Goal: Task Accomplishment & Management: Manage account settings

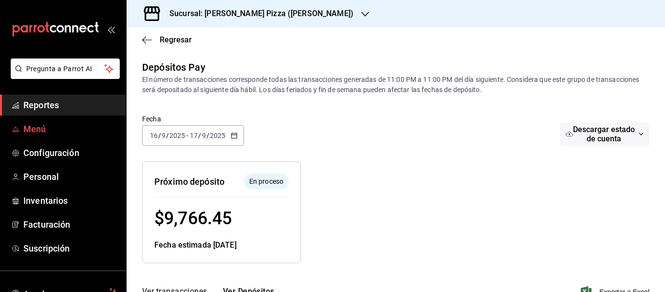
click at [45, 130] on div "Pregunta a Parrot AI Reportes Menú Configuración Personal Inventarios Facturaci…" at bounding box center [332, 146] width 665 height 292
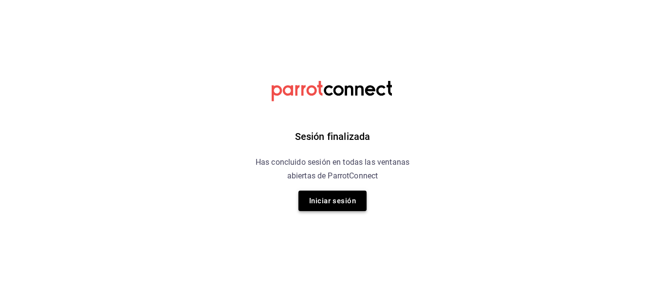
click at [342, 192] on button "Iniciar sesión" at bounding box center [333, 200] width 68 height 20
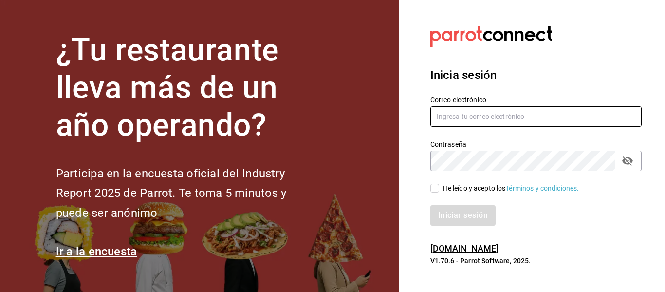
click at [563, 111] on input "text" at bounding box center [536, 116] width 211 height 20
type input "kchalita@hotmail.com"
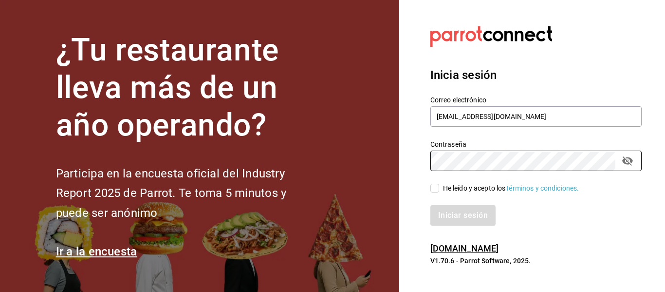
click at [431, 191] on input "He leído y acepto los Términos y condiciones." at bounding box center [435, 188] width 9 height 9
checkbox input "true"
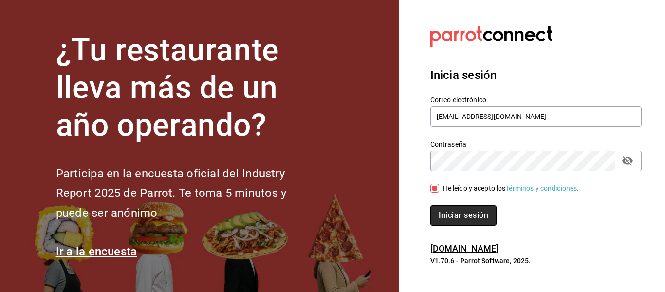
click at [471, 218] on button "Iniciar sesión" at bounding box center [464, 215] width 66 height 20
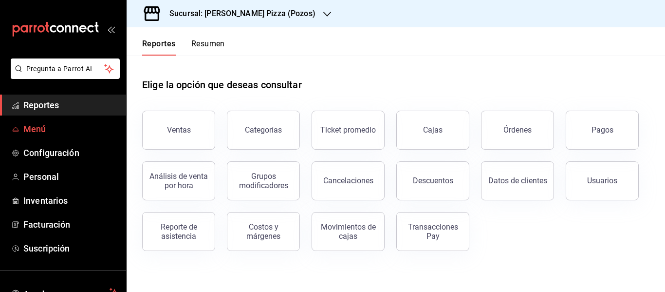
click at [34, 128] on span "Menú" at bounding box center [70, 128] width 95 height 13
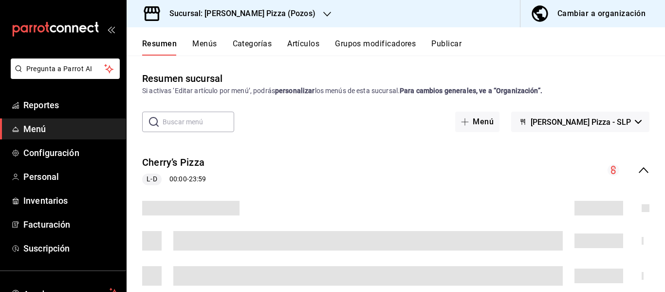
click at [582, 11] on div "Cambiar a organización" at bounding box center [602, 14] width 88 height 14
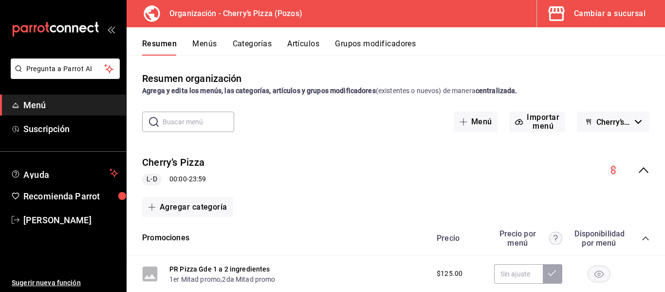
click at [304, 45] on button "Artículos" at bounding box center [303, 47] width 32 height 17
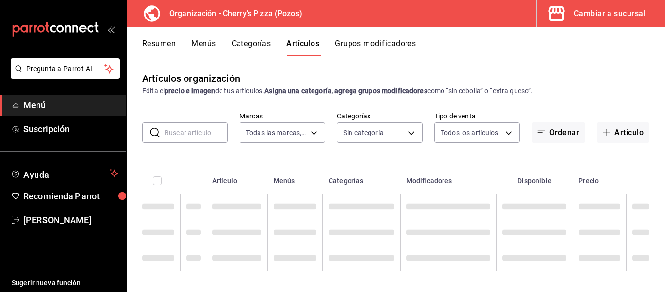
type input "00bc1956-8173-46e4-af6e-672e11e6c3c1"
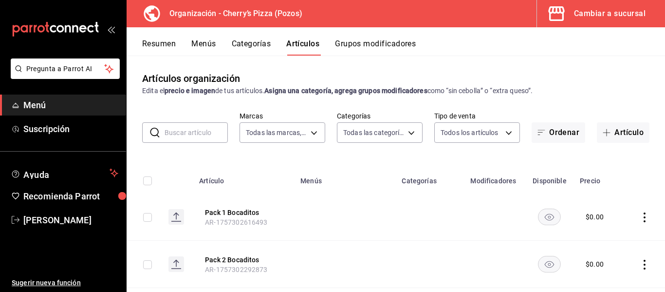
type input "13eef161-2313-4fdd-a3c0-22edfed01c9c,1b2fbd5c-0012-4ff3-9cd1-4bcbca8f144d,c722b…"
click at [210, 130] on input "text" at bounding box center [196, 132] width 63 height 19
type input "i"
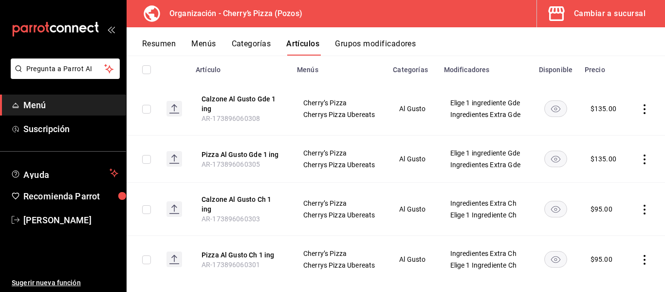
scroll to position [110, 0]
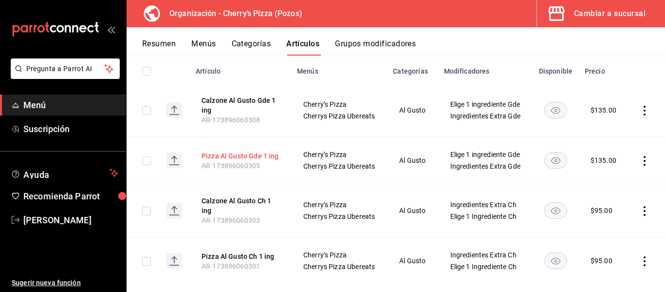
type input "1 ing"
click at [238, 161] on button "Pizza Al Gusto Gde 1 ing" at bounding box center [241, 156] width 78 height 10
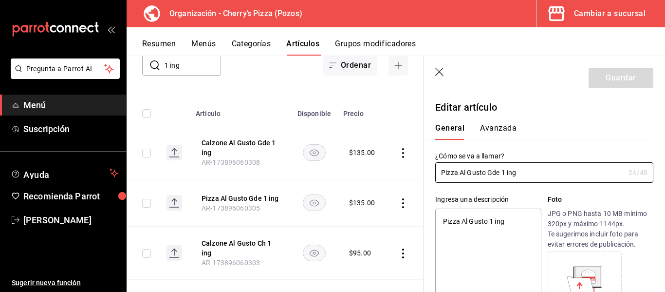
type textarea "x"
type input "$135.00"
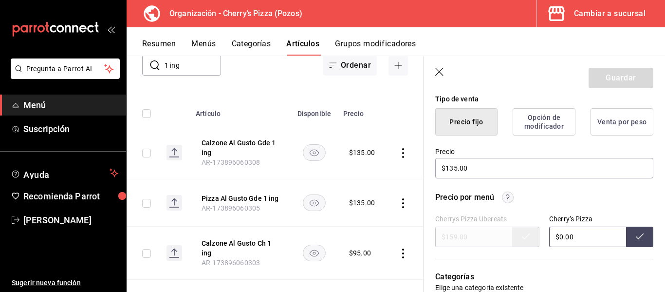
scroll to position [245, 0]
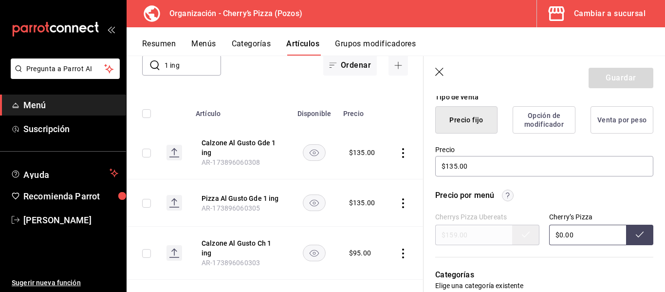
drag, startPoint x: 573, startPoint y: 240, endPoint x: 540, endPoint y: 228, distance: 35.3
click at [540, 228] on div "Cherrys Pizza Ubereats $159.00 Cherry’s Pizza $0.00" at bounding box center [545, 229] width 218 height 32
type input "$135.00"
click at [636, 236] on icon at bounding box center [640, 234] width 8 height 6
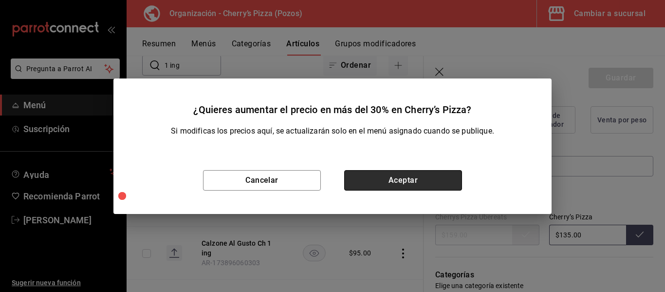
click at [423, 179] on button "Aceptar" at bounding box center [403, 180] width 118 height 20
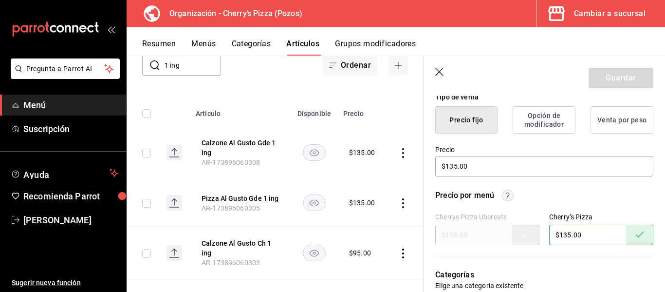
click at [469, 127] on button "Precio fijo" at bounding box center [467, 119] width 62 height 27
click at [438, 76] on icon "button" at bounding box center [441, 73] width 10 height 10
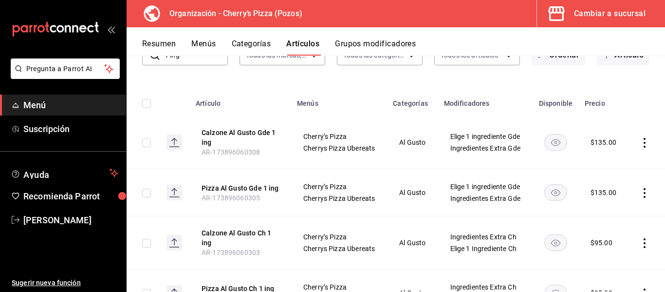
click at [209, 42] on button "Menús" at bounding box center [203, 47] width 24 height 17
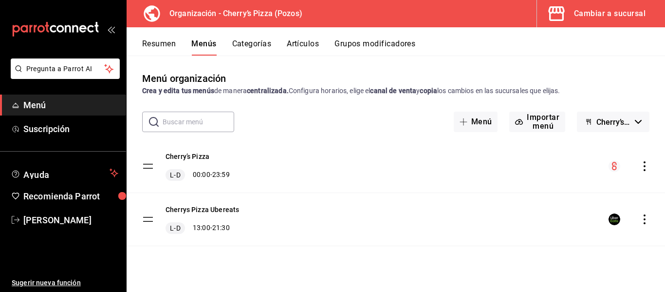
click at [163, 45] on button "Resumen" at bounding box center [159, 47] width 34 height 17
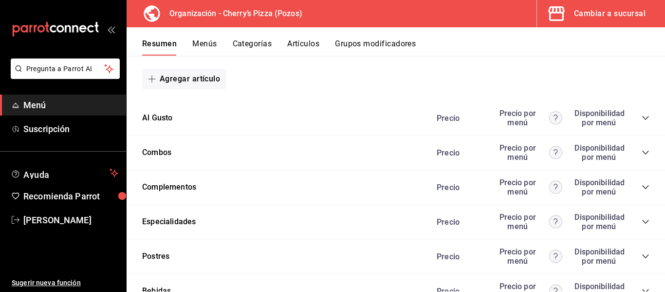
scroll to position [601, 0]
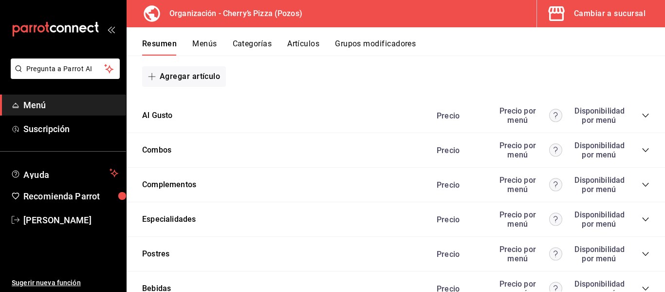
click at [642, 115] on icon "collapse-category-row" at bounding box center [646, 116] width 8 height 8
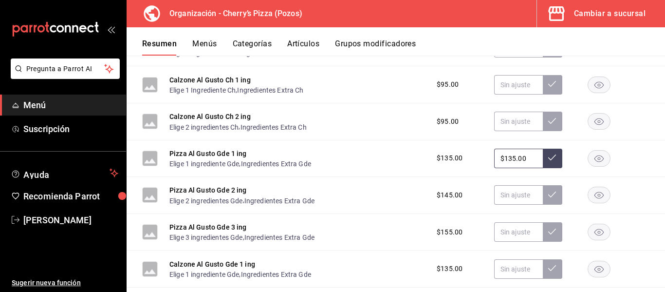
scroll to position [744, 0]
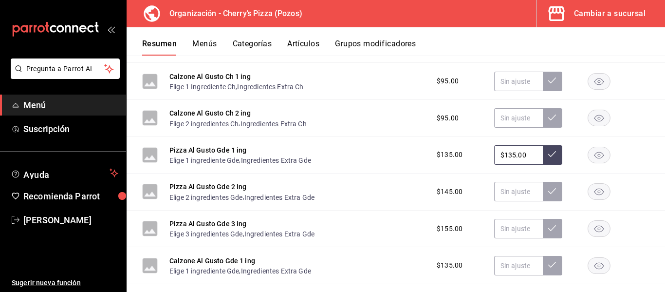
click at [549, 153] on icon at bounding box center [553, 154] width 8 height 8
drag, startPoint x: 529, startPoint y: 154, endPoint x: 418, endPoint y: 164, distance: 111.5
click at [418, 164] on div "Pizza Al Gusto Gde 1 ing Elige 1 ingrediente Gde , Ingredientes Extra Gde $135.…" at bounding box center [396, 155] width 539 height 37
type input "$0.00"
click at [551, 152] on button at bounding box center [552, 154] width 19 height 19
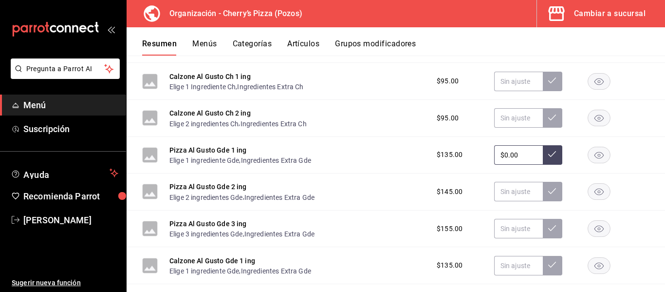
drag, startPoint x: 521, startPoint y: 149, endPoint x: 391, endPoint y: 157, distance: 130.3
click at [391, 157] on div "Pizza Al Gusto Gde 1 ing Elige 1 ingrediente Gde , Ingredientes Extra Gde $135.…" at bounding box center [396, 155] width 539 height 37
click at [545, 147] on button at bounding box center [552, 154] width 19 height 19
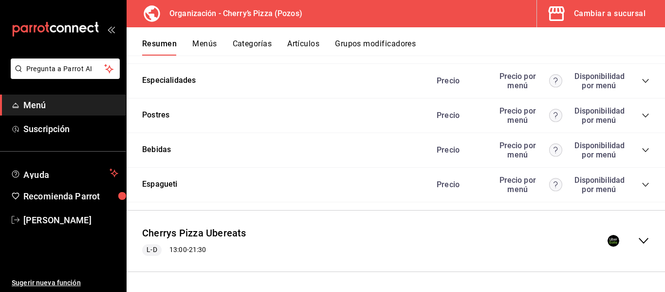
scroll to position [0, 0]
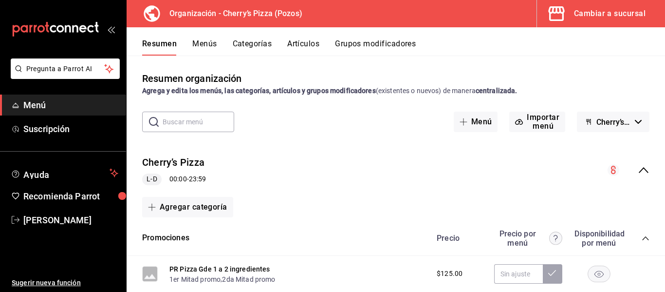
click at [597, 8] on div "Cambiar a sucursal" at bounding box center [610, 14] width 72 height 14
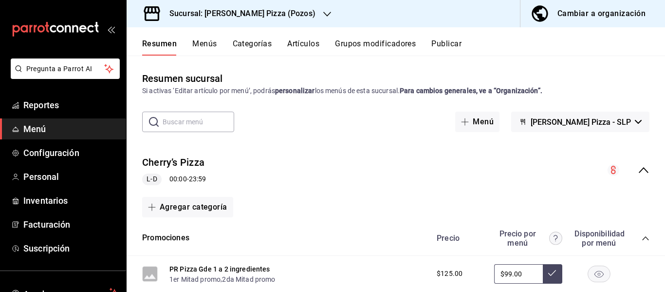
click at [249, 13] on h3 "Sucursal: [PERSON_NAME] Pizza (Pozos)" at bounding box center [239, 14] width 154 height 12
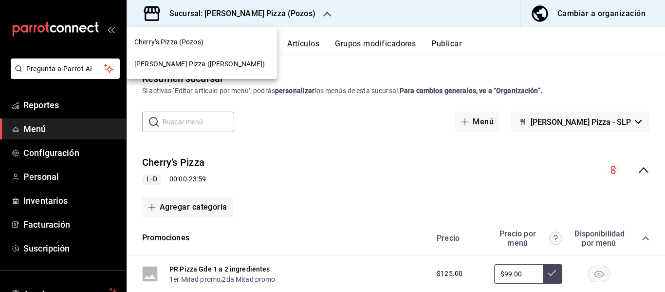
click at [191, 67] on span "[PERSON_NAME] Pizza ([PERSON_NAME])" at bounding box center [199, 64] width 131 height 10
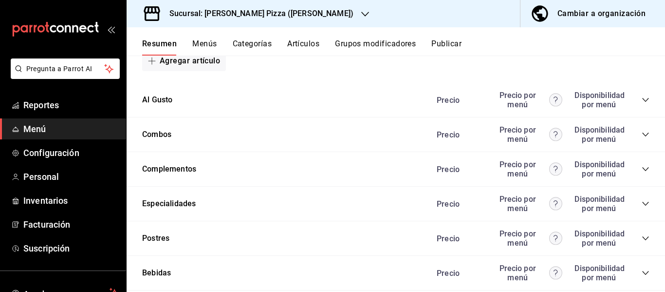
scroll to position [620, 0]
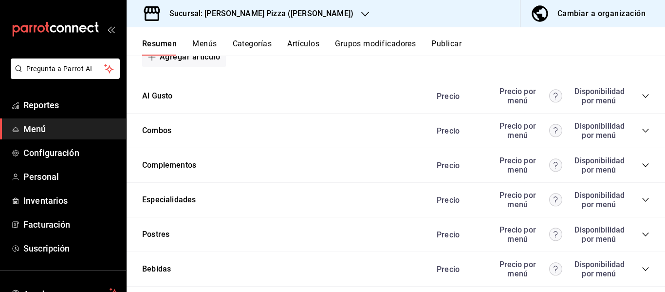
click at [642, 95] on icon "collapse-category-row" at bounding box center [646, 96] width 8 height 8
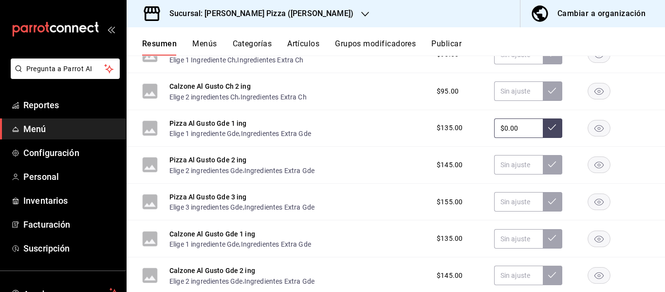
scroll to position [778, 0]
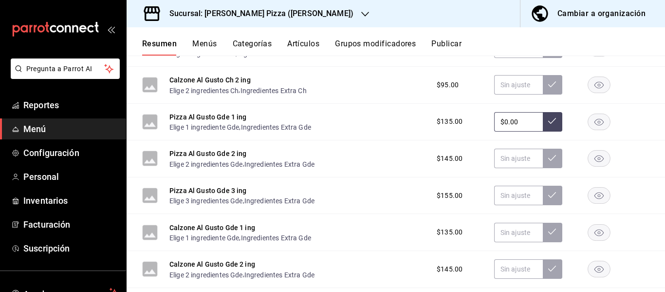
drag, startPoint x: 525, startPoint y: 119, endPoint x: 442, endPoint y: 148, distance: 87.0
click at [442, 148] on div "Pizza Al Gusto Ch 1 ing Elige 1 Ingrediente Ch , Ingredientes Extra Ch $95.00 P…" at bounding box center [396, 217] width 539 height 523
click at [549, 122] on icon at bounding box center [553, 121] width 8 height 8
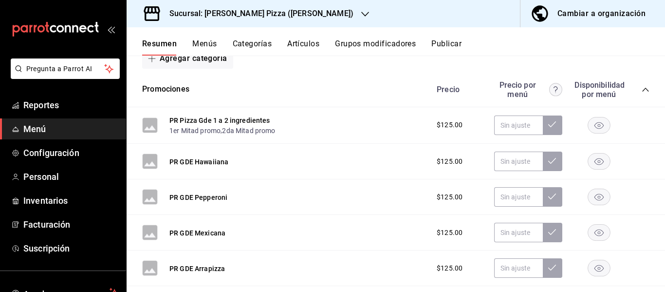
scroll to position [0, 0]
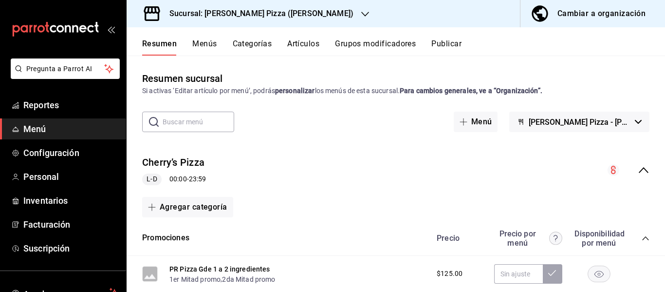
click at [242, 14] on h3 "Sucursal: [PERSON_NAME] Pizza ([PERSON_NAME])" at bounding box center [258, 14] width 192 height 12
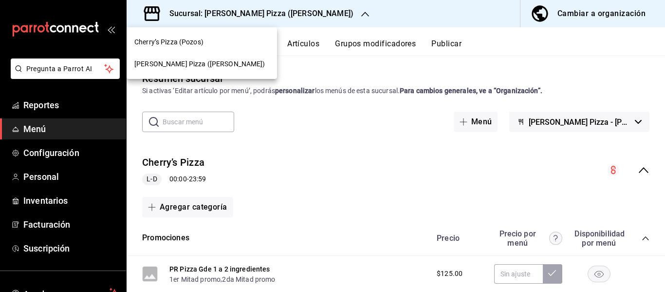
click at [222, 44] on div "Cherry’s Pizza (Pozos)" at bounding box center [201, 42] width 135 height 10
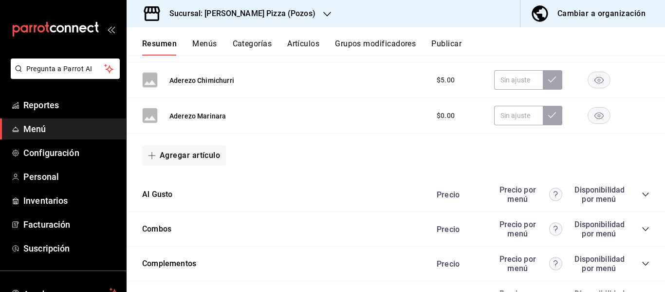
scroll to position [524, 0]
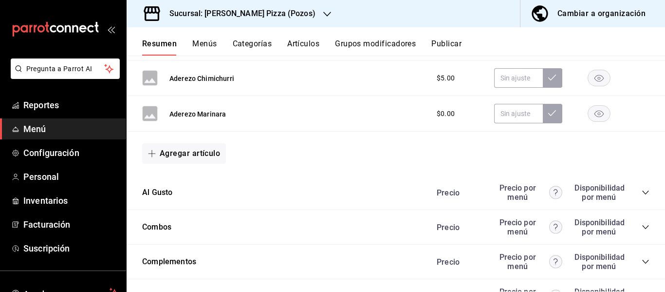
click at [643, 192] on icon "collapse-category-row" at bounding box center [646, 192] width 6 height 4
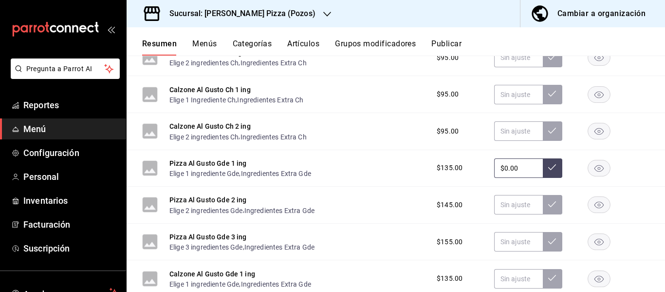
scroll to position [755, 0]
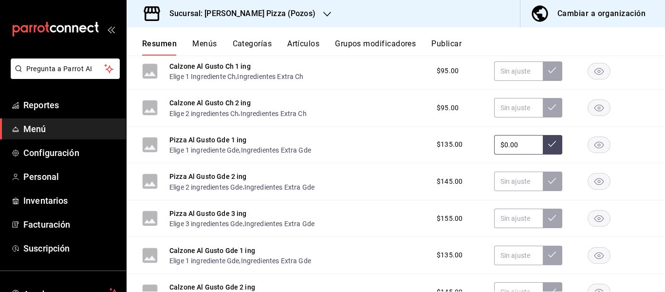
drag, startPoint x: 525, startPoint y: 149, endPoint x: 497, endPoint y: 148, distance: 27.8
click at [497, 148] on input "$0.00" at bounding box center [518, 144] width 49 height 19
click at [549, 147] on icon at bounding box center [553, 144] width 8 height 8
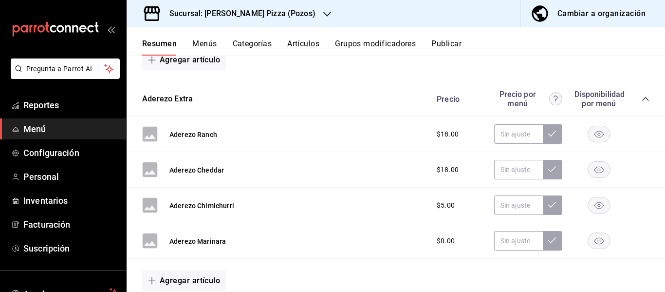
scroll to position [0, 0]
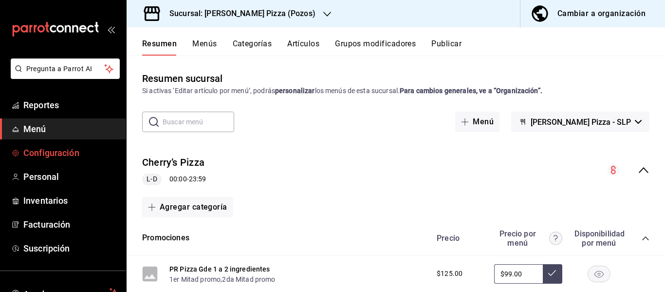
click at [70, 153] on span "Configuración" at bounding box center [70, 152] width 95 height 13
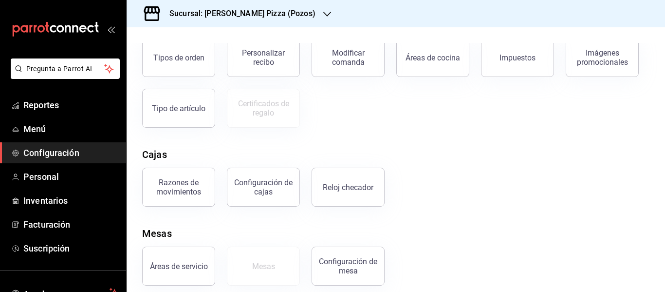
scroll to position [202, 0]
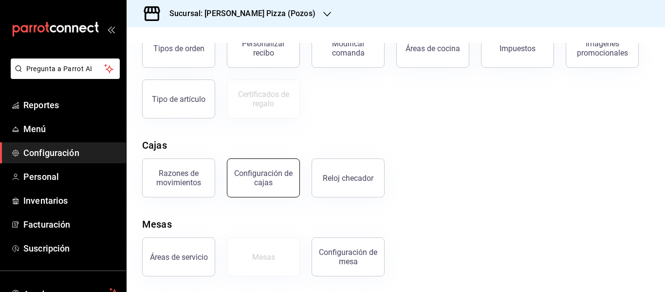
click at [260, 180] on div "Configuración de cajas" at bounding box center [263, 178] width 60 height 19
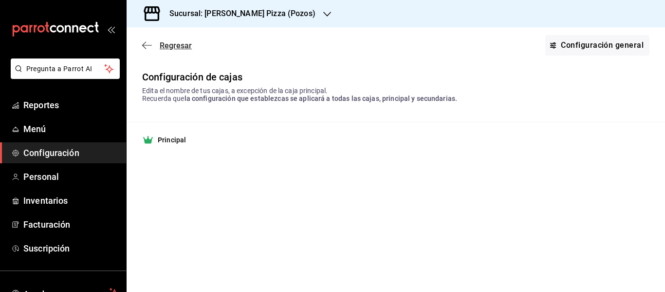
click at [144, 49] on icon "button" at bounding box center [147, 45] width 10 height 9
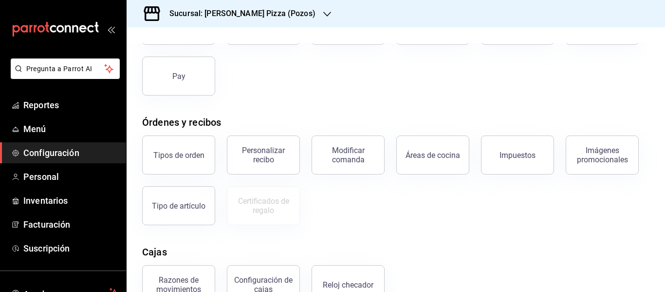
scroll to position [47, 0]
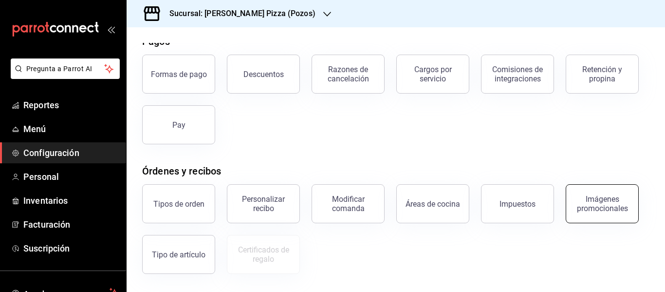
click at [588, 197] on div "Imágenes promocionales" at bounding box center [602, 203] width 60 height 19
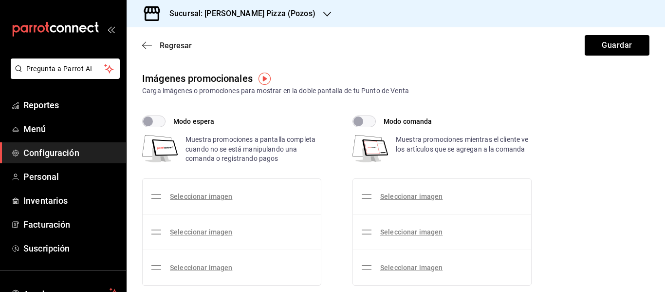
click at [143, 42] on icon "button" at bounding box center [147, 45] width 10 height 9
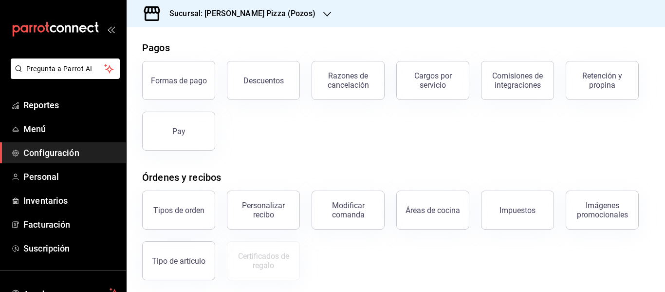
scroll to position [42, 0]
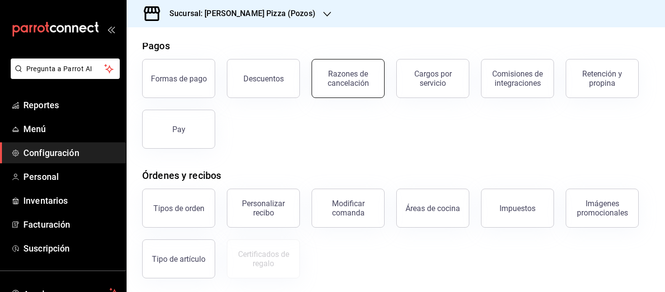
click at [365, 74] on div "Razones de cancelación" at bounding box center [348, 78] width 60 height 19
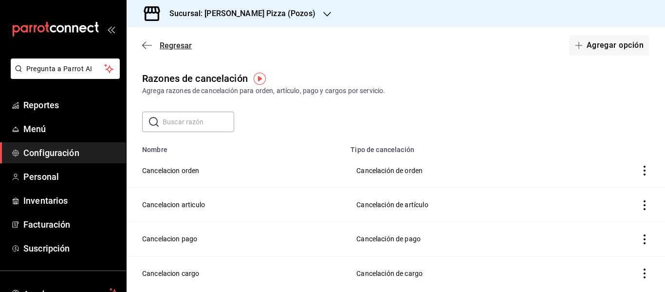
click at [143, 41] on icon "button" at bounding box center [147, 45] width 10 height 9
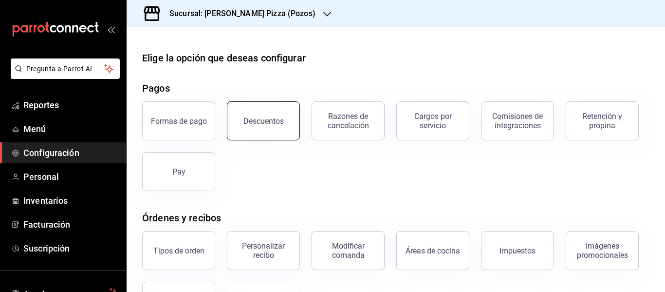
click at [258, 135] on button "Descuentos" at bounding box center [263, 120] width 73 height 39
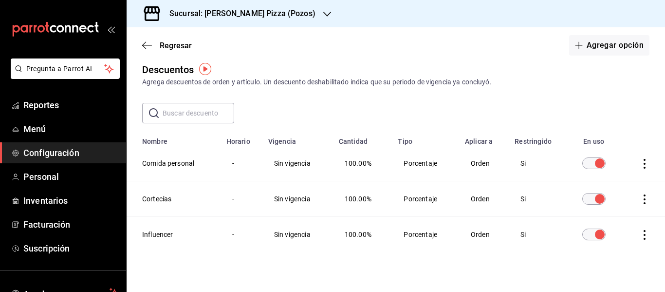
scroll to position [10, 0]
click at [616, 44] on button "Agregar opción" at bounding box center [610, 45] width 80 height 20
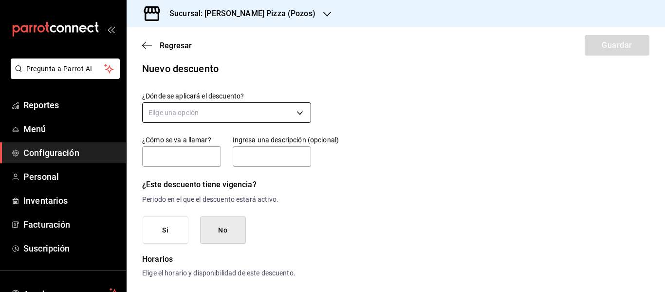
click at [261, 118] on body "Pregunta a Parrot AI Reportes Menú Configuración Personal Inventarios Facturaci…" at bounding box center [332, 146] width 665 height 292
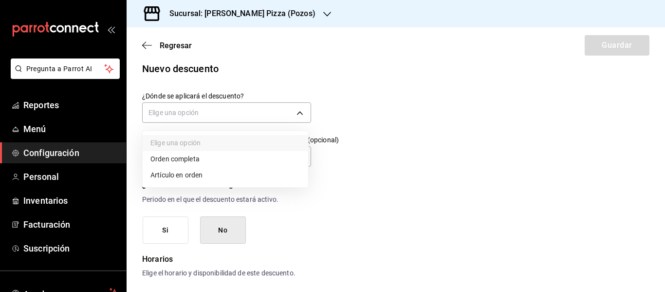
click at [217, 155] on li "Orden completa" at bounding box center [226, 159] width 166 height 16
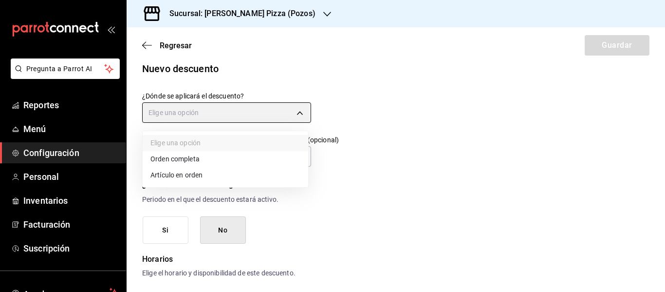
type input "ORDER"
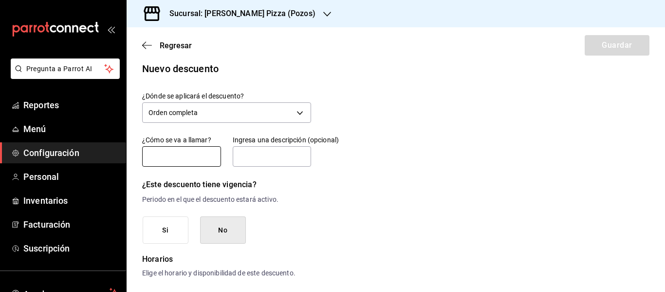
click at [217, 155] on input "text" at bounding box center [181, 156] width 79 height 20
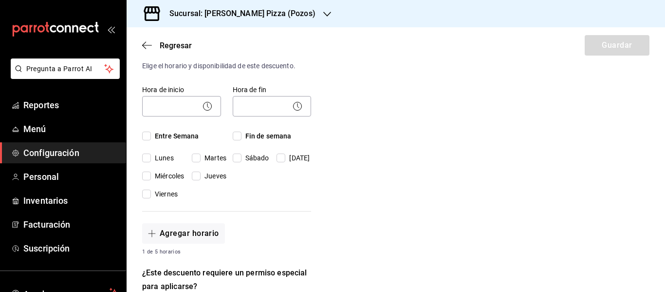
scroll to position [213, 0]
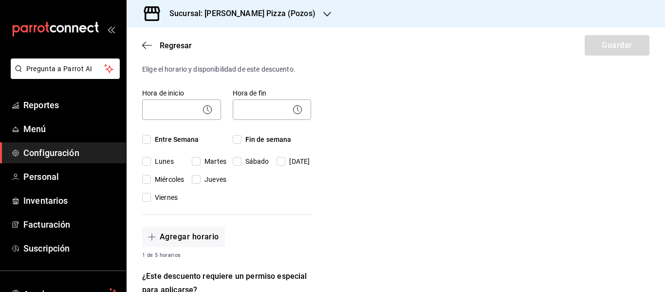
type input "Merma"
click at [146, 139] on input "Entre Semana" at bounding box center [146, 139] width 9 height 9
checkbox input "true"
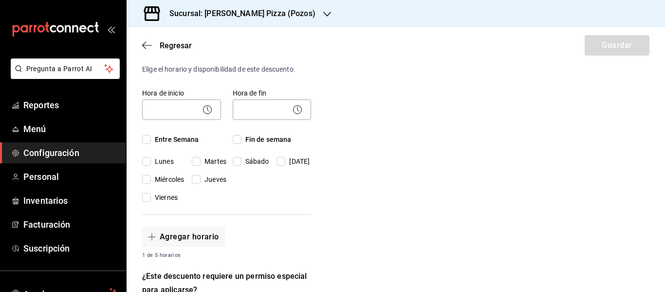
checkbox input "true"
click at [236, 138] on input "Fin de semana" at bounding box center [237, 139] width 9 height 9
checkbox input "true"
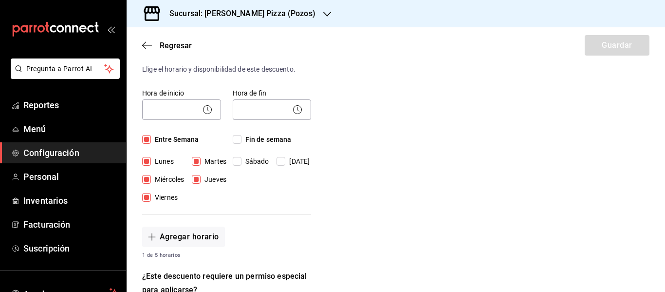
checkbox input "true"
click at [163, 107] on body "Pregunta a Parrot AI Reportes Menú Configuración Personal Inventarios Facturaci…" at bounding box center [332, 146] width 665 height 292
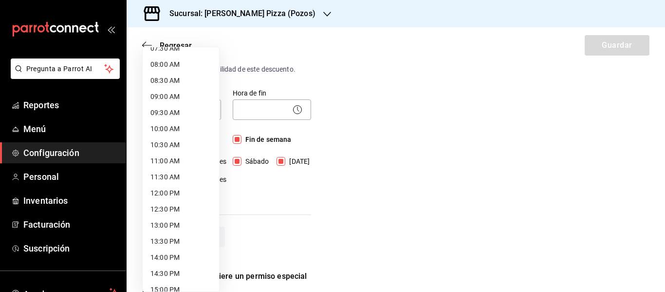
scroll to position [0, 0]
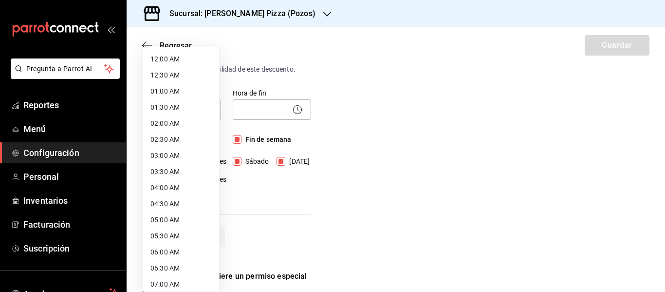
click at [176, 59] on li "12:00 AM" at bounding box center [181, 59] width 76 height 16
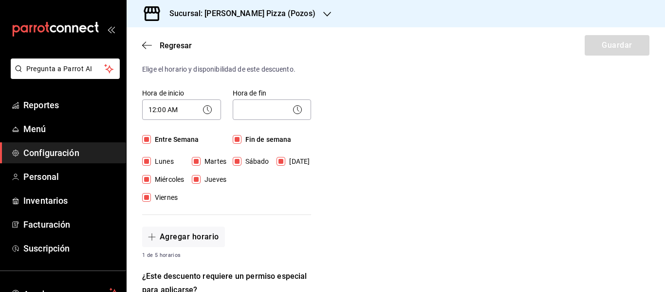
click at [202, 110] on icon at bounding box center [208, 110] width 12 height 12
click at [204, 110] on icon at bounding box center [208, 110] width 12 height 12
click at [171, 106] on body "Pregunta a Parrot AI Reportes Menú Configuración Personal Inventarios Facturaci…" at bounding box center [332, 146] width 665 height 292
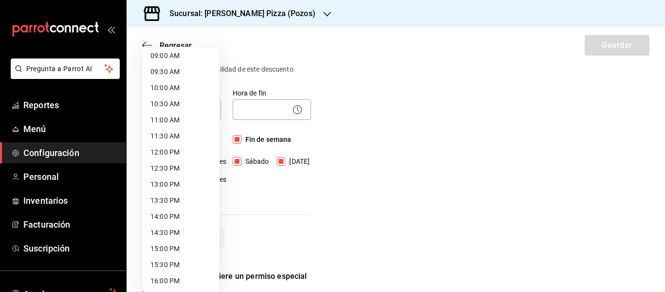
scroll to position [295, 0]
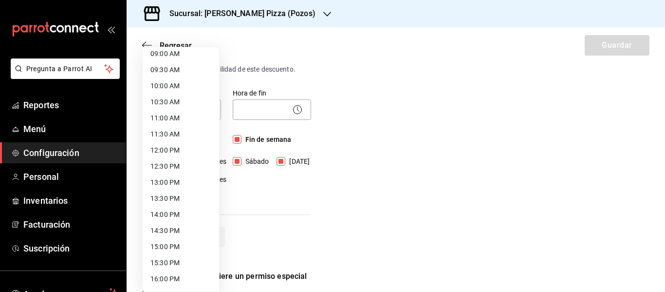
click at [184, 163] on li "12:30 PM" at bounding box center [181, 166] width 76 height 16
type input "12:30"
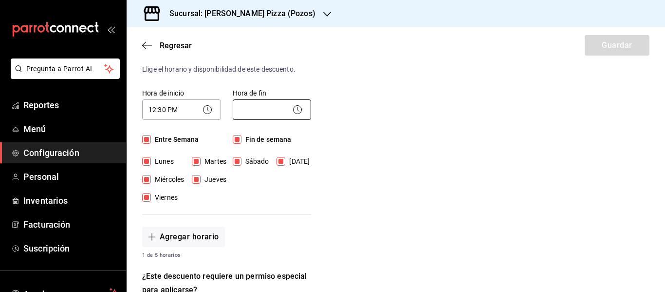
click at [277, 108] on body "Pregunta a Parrot AI Reportes Menú Configuración Personal Inventarios Facturaci…" at bounding box center [332, 146] width 665 height 292
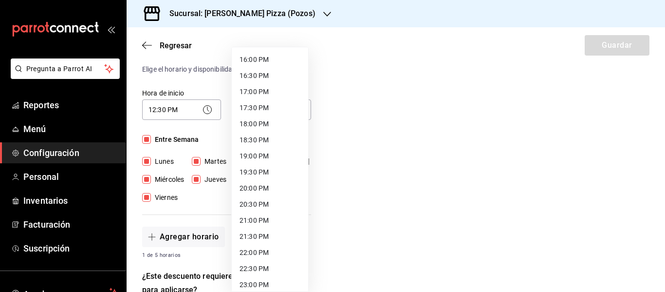
scroll to position [551, 0]
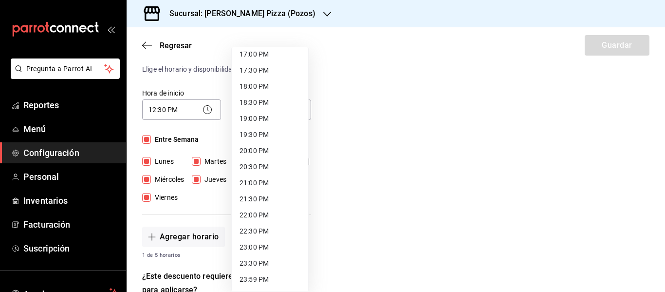
click at [252, 247] on li "23:00 PM" at bounding box center [270, 247] width 76 height 16
type input "23:00"
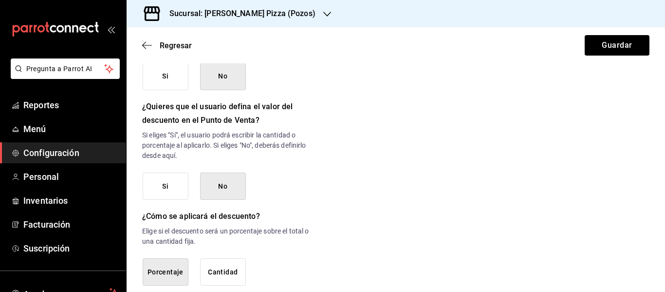
scroll to position [543, 0]
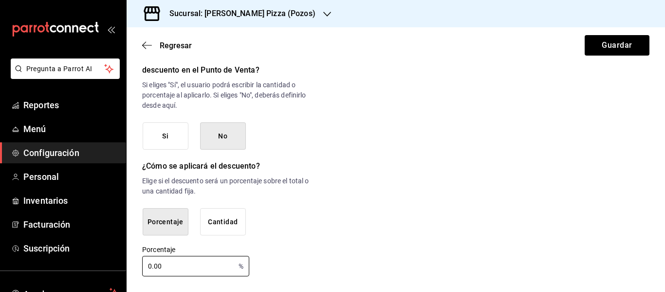
drag, startPoint x: 192, startPoint y: 266, endPoint x: 0, endPoint y: 311, distance: 197.2
click at [0, 291] on html "Pregunta a Parrot AI Reportes Menú Configuración Personal Inventarios Facturaci…" at bounding box center [332, 146] width 665 height 292
type input "100"
click at [605, 45] on button "Guardar" at bounding box center [617, 45] width 65 height 20
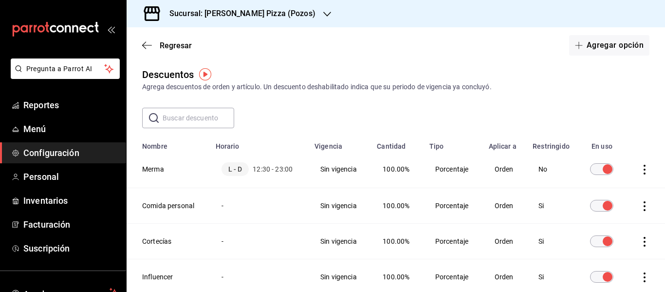
scroll to position [4, 0]
click at [146, 44] on icon "button" at bounding box center [147, 45] width 10 height 9
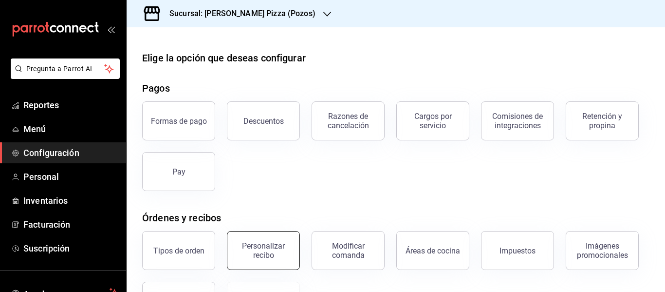
click at [258, 248] on div "Personalizar recibo" at bounding box center [263, 250] width 60 height 19
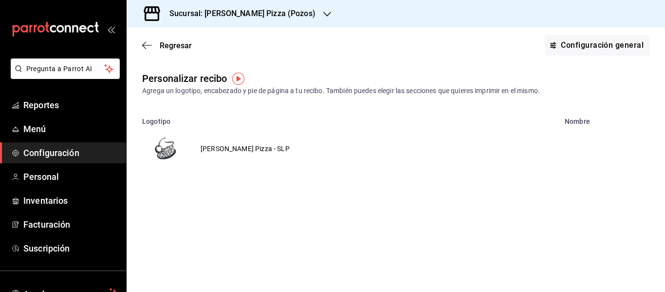
click at [237, 149] on td "[PERSON_NAME] Pizza - SLP" at bounding box center [245, 148] width 113 height 47
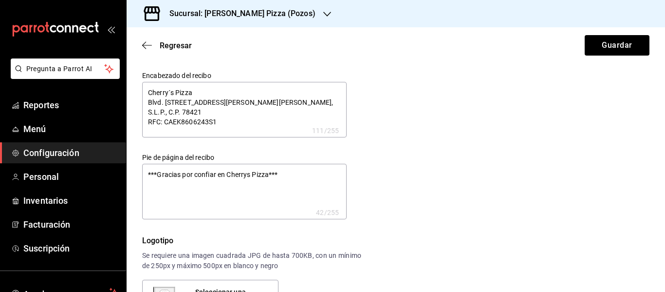
type textarea "x"
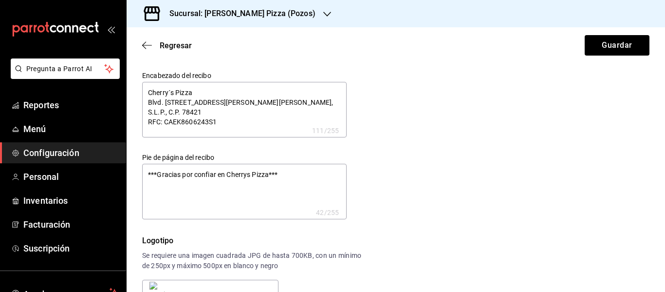
click at [218, 120] on textarea "Cherry´s Pizza Blvd. San Antonio 189-1, La Cantera, Villa de Pozos, S.L.P., C.P…" at bounding box center [244, 110] width 205 height 56
type textarea "Cherry´s Pizza Blvd. San Antonio 189-1, La Cantera, Villa de Pozos, S.L.P., C.P…"
type textarea "x"
type textarea "Cherry´s Pizza Blvd. San Antonio 189-1, La Cantera, Villa de Pozos, S.L.P., C.P…"
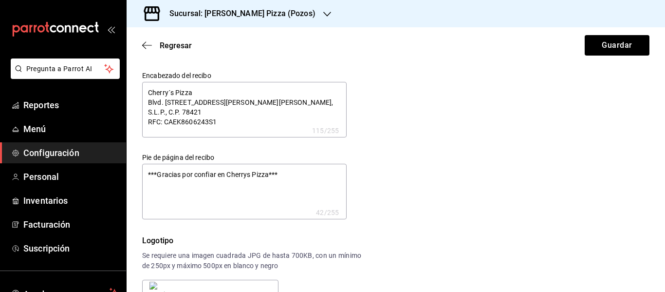
type textarea "x"
type textarea "Cherry´s Pizza Blvd. San Antonio 189-1, La Cantera, Villa de Pozos, S.L.P., C.P…"
type textarea "x"
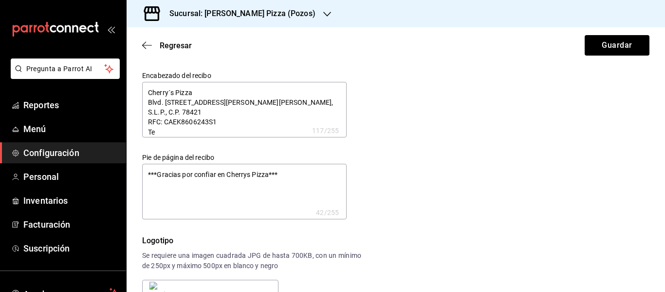
type textarea "Cherry´s Pizza Blvd. San Antonio 189-1, La Cantera, Villa de Pozos, S.L.P., C.P…"
type textarea "x"
type textarea "Cherry´s Pizza Blvd. San Antonio 189-1, La Cantera, Villa de Pozos, S.L.P., C.P…"
type textarea "x"
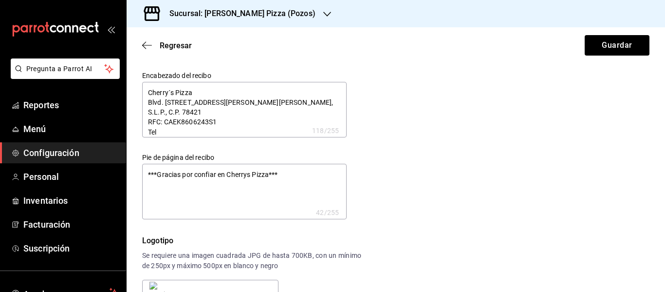
type textarea "x"
type textarea "Cherry´s Pizza Blvd. San Antonio 189-1, La Cantera, Villa de Pozos, S.L.P., C.P…"
type textarea "x"
type textarea "Cherry´s Pizza Blvd. San Antonio 189-1, La Cantera, Villa de Pozos, S.L.P., C.P…"
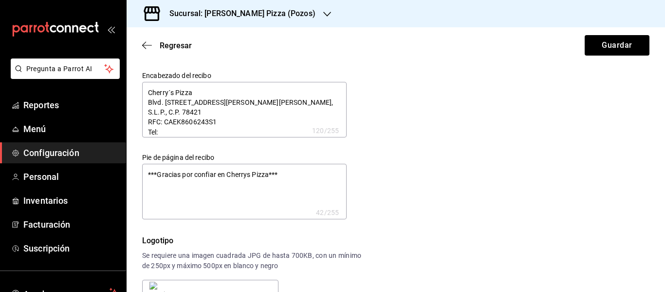
type textarea "x"
type textarea "Cherry´s Pizza Blvd. San Antonio 189-1, La Cantera, Villa de Pozos, S.L.P., C.P…"
type textarea "x"
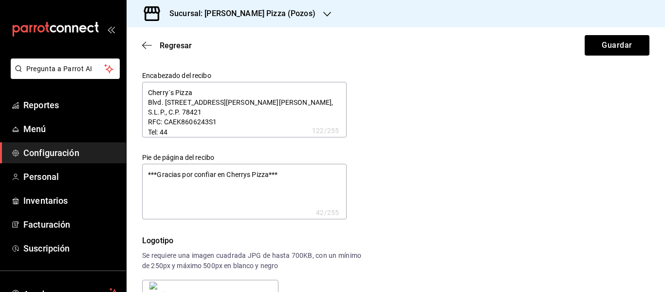
type textarea "Cherry´s Pizza Blvd. San Antonio 189-1, La Cantera, Villa de Pozos, S.L.P., C.P…"
type textarea "x"
type textarea "Cherry´s Pizza Blvd. San Antonio 189-1, La Cantera, Villa de Pozos, S.L.P., C.P…"
type textarea "x"
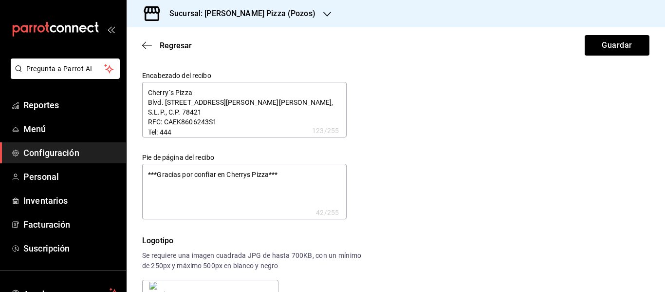
type textarea "x"
type textarea "Cherry´s Pizza Blvd. San Antonio 189-1, La Cantera, Villa de Pozos, S.L.P., C.P…"
type textarea "x"
type textarea "Cherry´s Pizza Blvd. San Antonio 189-1, La Cantera, Villa de Pozos, S.L.P., C.P…"
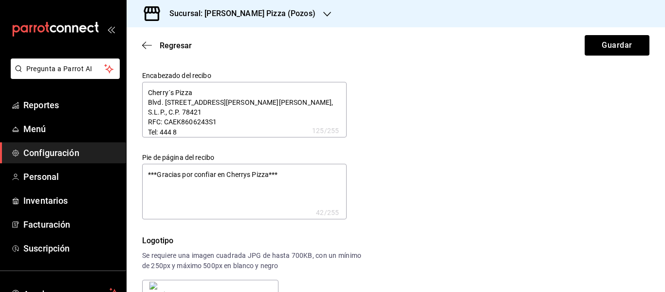
type textarea "x"
type textarea "Cherry´s Pizza Blvd. San Antonio 189-1, La Cantera, Villa de Pozos, S.L.P., C.P…"
type textarea "x"
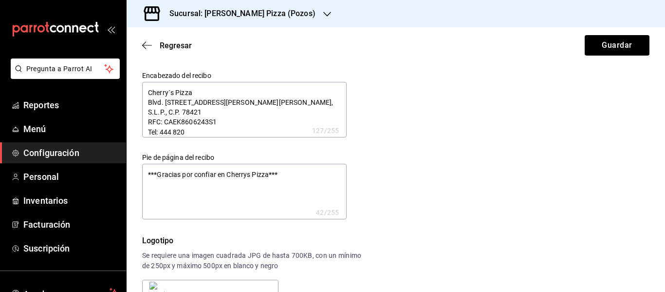
type textarea "Cherry´s Pizza Blvd. San Antonio 189-1, La Cantera, Villa de Pozos, S.L.P., C.P…"
type textarea "x"
type textarea "Cherry´s Pizza Blvd. San Antonio 189-1, La Cantera, Villa de Pozos, S.L.P., C.P…"
type textarea "x"
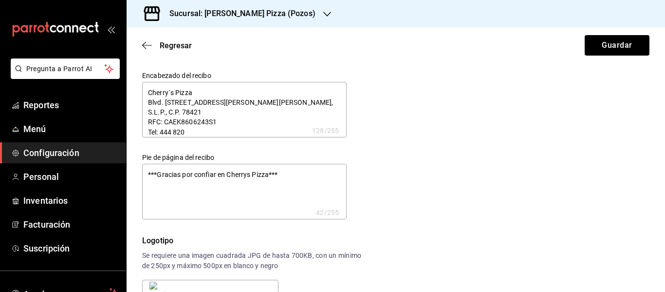
type textarea "x"
type textarea "Cherry´s Pizza Blvd. San Antonio 189-1, La Cantera, Villa de Pozos, S.L.P., C.P…"
type textarea "x"
type textarea "Cherry´s Pizza Blvd. San Antonio 189-1, La Cantera, Villa de Pozos, S.L.P., C.P…"
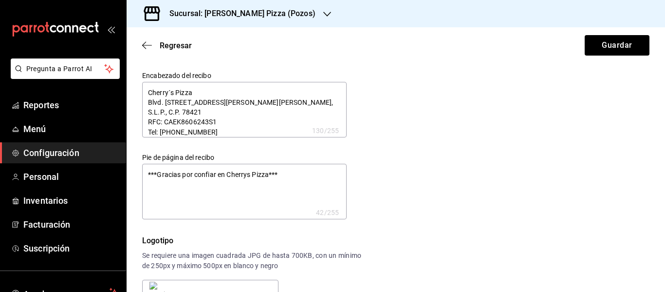
type textarea "x"
type textarea "Cherry´s Pizza Blvd. San Antonio 189-1, La Cantera, Villa de Pozos, S.L.P., C.P…"
type textarea "x"
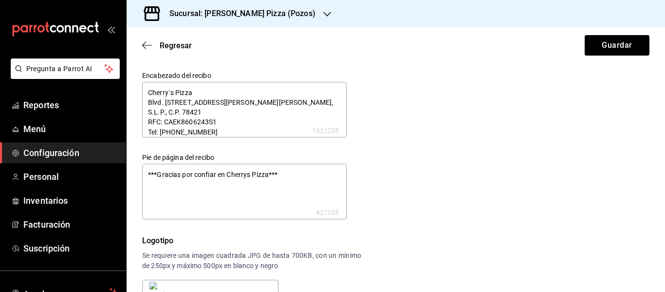
type textarea "Cherry´s Pizza Blvd. San Antonio 189-1, La Cantera, Villa de Pozos, S.L.P., C.P…"
type textarea "x"
type textarea "Cherry´s Pizza Blvd. San Antonio 189-1, La Cantera, Villa de Pozos, S.L.P., C.P…"
type textarea "x"
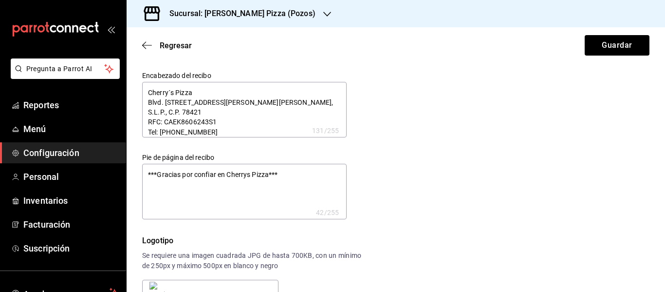
type textarea "x"
type textarea "Cherry´s Pizza Blvd. San Antonio 189-1, La Cantera, Villa de Pozos, S.L.P., C.P…"
click at [627, 41] on button "Guardar" at bounding box center [617, 45] width 65 height 20
type textarea "x"
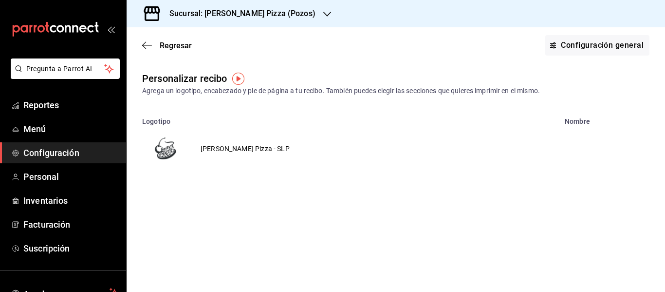
click at [280, 12] on h3 "Sucursal: [PERSON_NAME] Pizza (Pozos)" at bounding box center [239, 14] width 154 height 12
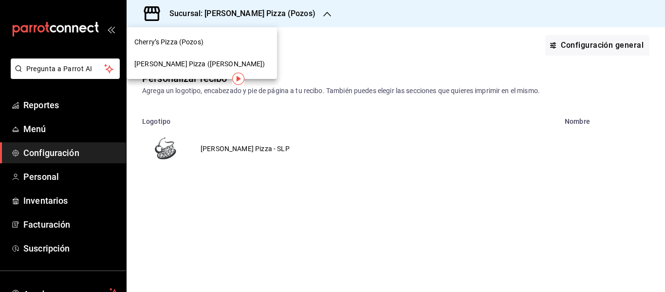
click at [192, 68] on span "[PERSON_NAME] Pizza ([PERSON_NAME])" at bounding box center [199, 64] width 131 height 10
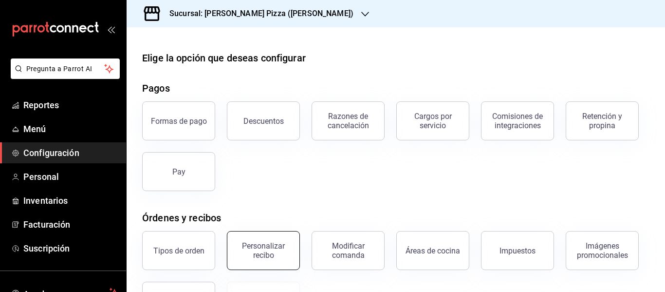
click at [270, 251] on div "Personalizar recibo" at bounding box center [263, 250] width 60 height 19
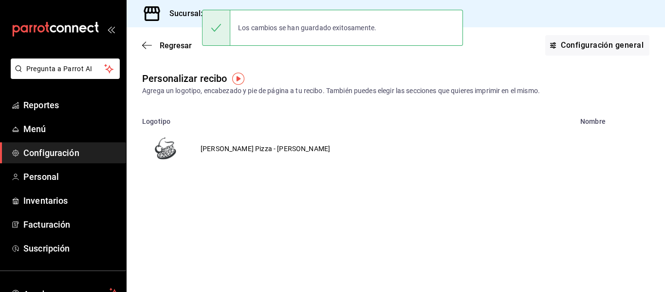
click at [229, 148] on td "[PERSON_NAME] Pizza - [PERSON_NAME]" at bounding box center [265, 148] width 153 height 47
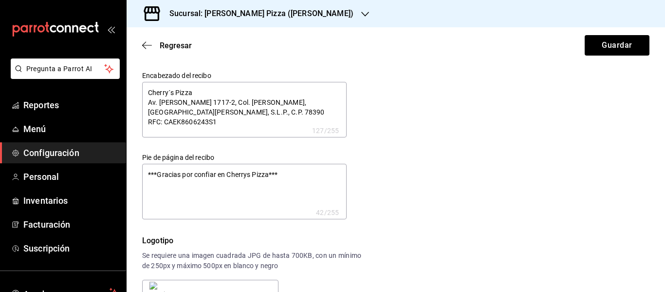
type textarea "x"
click at [229, 126] on textarea "Cherry´s Pizza Av. Ricardo B. Anaya 1717-2, Col. Ricardo B. Anaya, San Luis Pot…" at bounding box center [244, 110] width 205 height 56
type textarea "Cherry´s Pizza Av. Ricardo B. Anaya 1717-2, Col. Ricardo B. Anaya, San Luis Pot…"
type textarea "x"
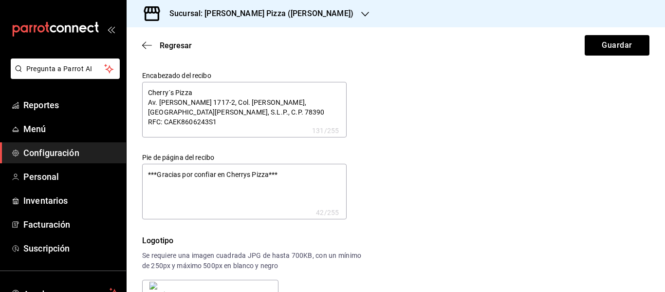
type textarea "x"
type textarea "Cherry´s Pizza Av. Ricardo B. Anaya 1717-2, Col. Ricardo B. Anaya, San Luis Pot…"
type textarea "x"
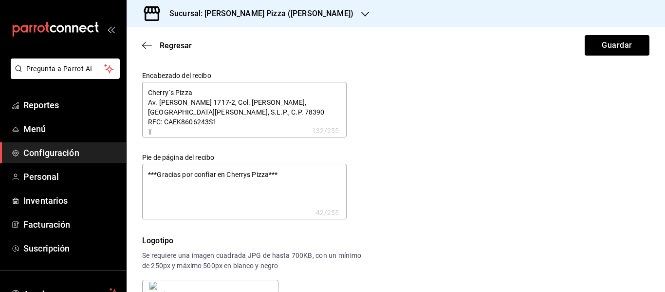
type textarea "Cherry´s Pizza Av. Ricardo B. Anaya 1717-2, Col. Ricardo B. Anaya, San Luis Pot…"
type textarea "x"
type textarea "Cherry´s Pizza Av. Ricardo B. Anaya 1717-2, Col. Ricardo B. Anaya, San Luis Pot…"
type textarea "x"
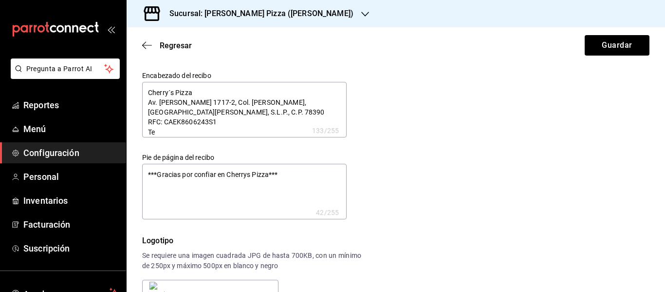
type textarea "x"
type textarea "Cherry´s Pizza Av. Ricardo B. Anaya 1717-2, Col. Ricardo B. Anaya, San Luis Pot…"
type textarea "x"
type textarea "Cherry´s Pizza Av. Ricardo B. Anaya 1717-2, Col. Ricardo B. Anaya, San Luis Pot…"
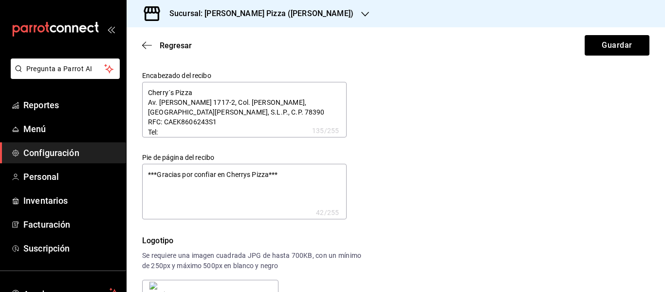
type textarea "x"
type textarea "Cherry´s Pizza Av. Ricardo B. Anaya 1717-2, Col. Ricardo B. Anaya, San Luis Pot…"
type textarea "x"
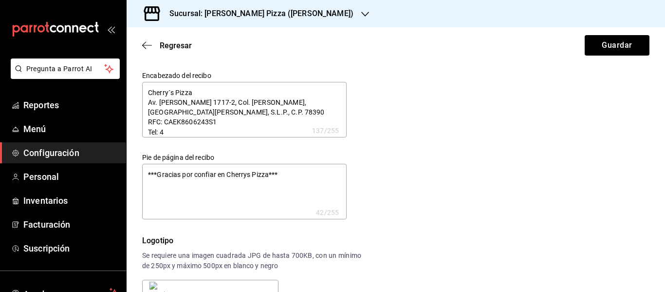
type textarea "Cherry´s Pizza Av. Ricardo B. Anaya 1717-2, Col. Ricardo B. Anaya, San Luis Pot…"
type textarea "x"
type textarea "Cherry´s Pizza Av. Ricardo B. Anaya 1717-2, Col. Ricardo B. Anaya, San Luis Pot…"
type textarea "x"
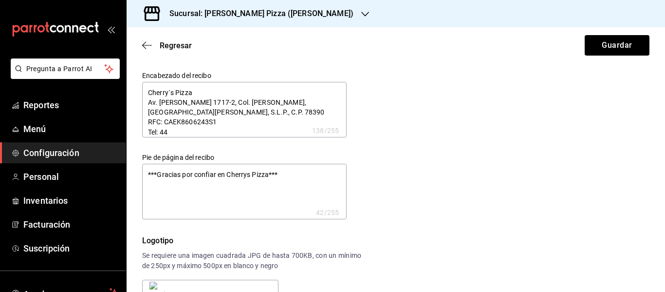
type textarea "x"
type textarea "Cherry´s Pizza Av. Ricardo B. Anaya 1717-2, Col. Ricardo B. Anaya, San Luis Pot…"
type textarea "x"
type textarea "Cherry´s Pizza Av. Ricardo B. Anaya 1717-2, Col. Ricardo B. Anaya, San Luis Pot…"
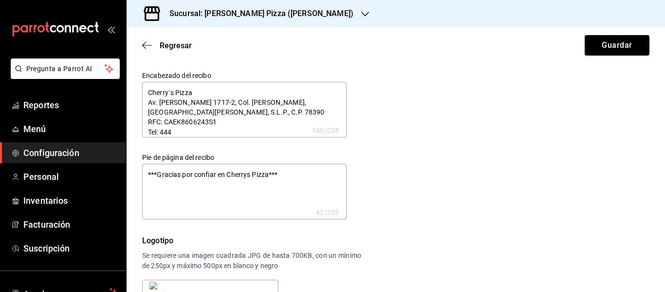
type textarea "x"
type textarea "Cherry´s Pizza Av. Ricardo B. Anaya 1717-2, Col. Ricardo B. Anaya, San Luis Pot…"
type textarea "x"
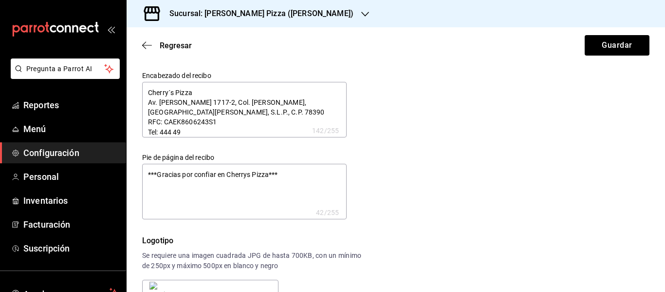
type textarea "Cherry´s Pizza Av. Ricardo B. Anaya 1717-2, Col. Ricardo B. Anaya, San Luis Pot…"
type textarea "x"
type textarea "Cherry´s Pizza Av. Ricardo B. Anaya 1717-2, Col. Ricardo B. Anaya, San Luis Pot…"
type textarea "x"
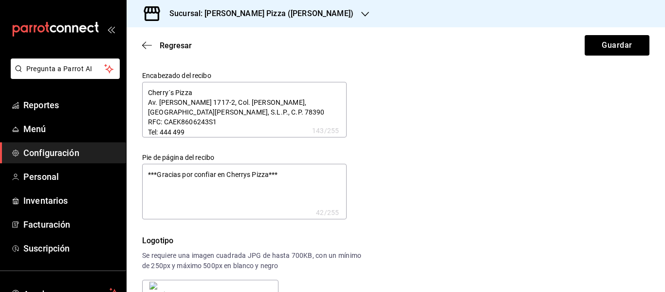
type textarea "x"
type textarea "Cherry´s Pizza Av. Ricardo B. Anaya 1717-2, Col. Ricardo B. Anaya, San Luis Pot…"
type textarea "x"
type textarea "Cherry´s Pizza Av. Ricardo B. Anaya 1717-2, Col. Ricardo B. Anaya, San Luis Pot…"
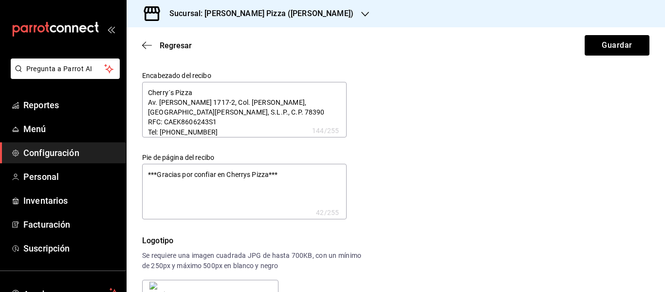
type textarea "x"
type textarea "Cherry´s Pizza Av. Ricardo B. Anaya 1717-2, Col. Ricardo B. Anaya, San Luis Pot…"
type textarea "x"
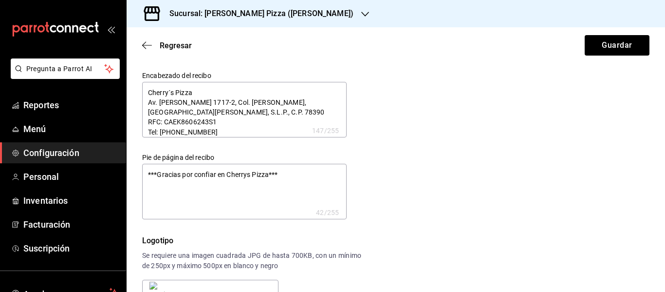
type textarea "Cherry´s Pizza Av. Ricardo B. Anaya 1717-2, Col. Ricardo B. Anaya, San Luis Pot…"
type textarea "x"
type textarea "Cherry´s Pizza Av. Ricardo B. Anaya 1717-2, Col. Ricardo B. Anaya, San Luis Pot…"
click at [616, 42] on button "Guardar" at bounding box center [617, 45] width 65 height 20
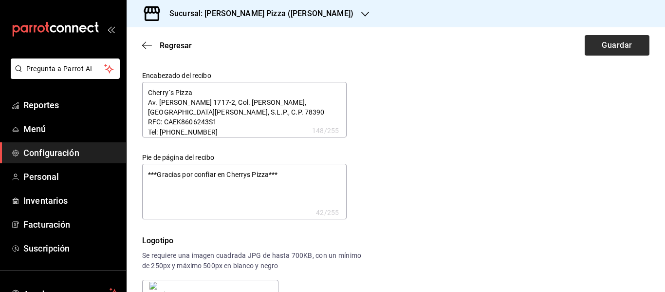
type textarea "x"
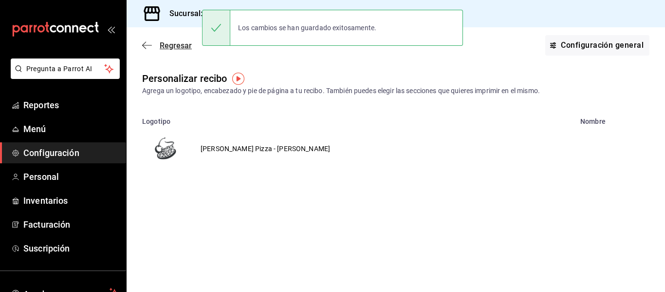
click at [145, 43] on icon "button" at bounding box center [147, 45] width 10 height 9
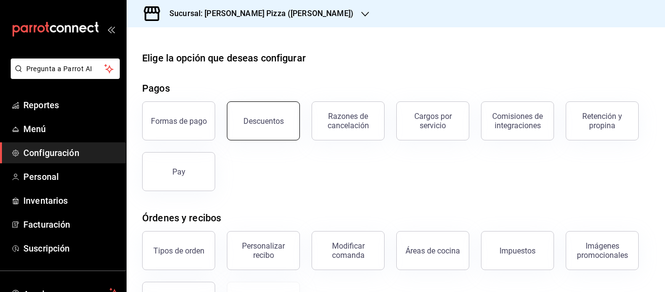
click at [263, 128] on button "Descuentos" at bounding box center [263, 120] width 73 height 39
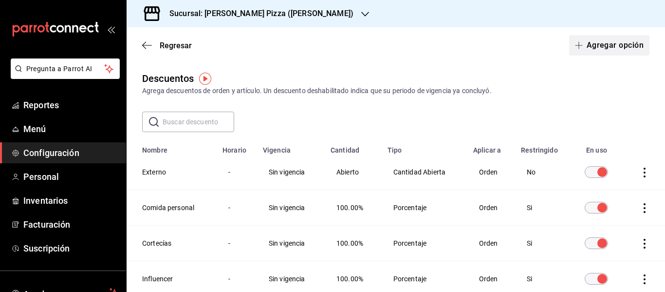
click at [626, 46] on button "Agregar opción" at bounding box center [610, 45] width 80 height 20
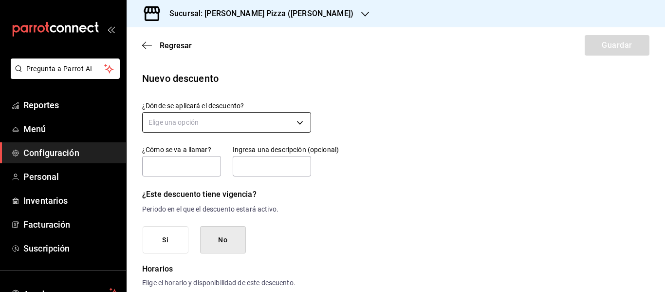
click at [179, 125] on body "Pregunta a Parrot AI Reportes Menú Configuración Personal Inventarios Facturaci…" at bounding box center [332, 146] width 665 height 292
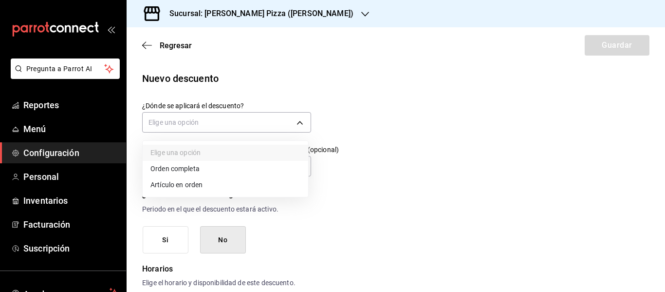
click at [178, 171] on li "Orden completa" at bounding box center [226, 169] width 166 height 16
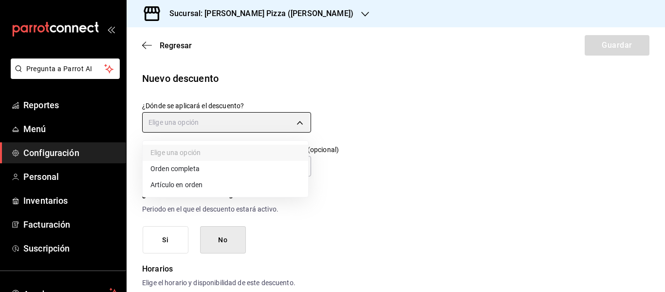
type input "ORDER"
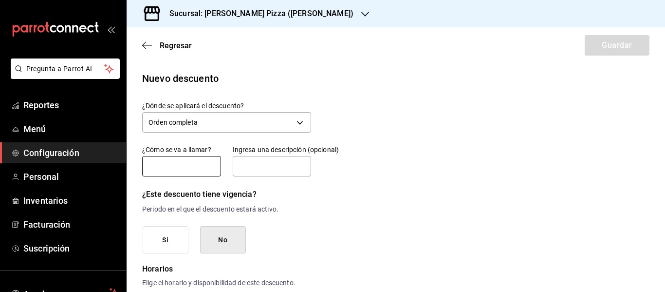
click at [178, 170] on input "text" at bounding box center [181, 166] width 79 height 20
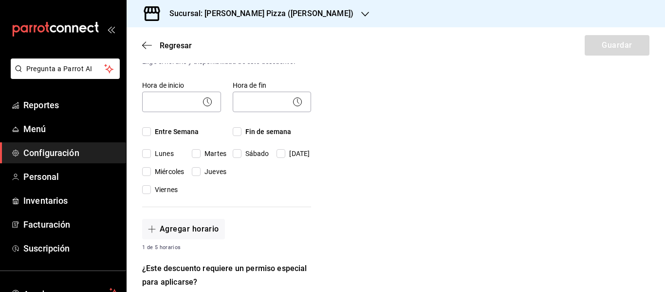
scroll to position [220, 0]
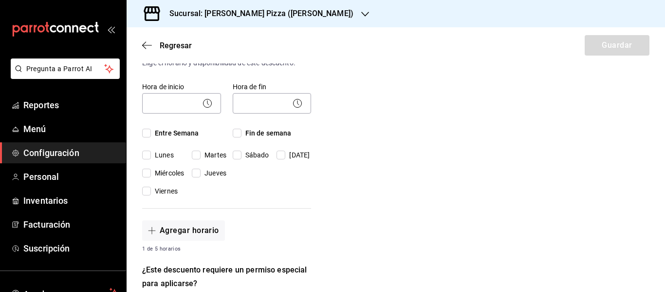
type input "Merma"
click at [149, 135] on input "Entre Semana" at bounding box center [146, 133] width 9 height 9
checkbox input "true"
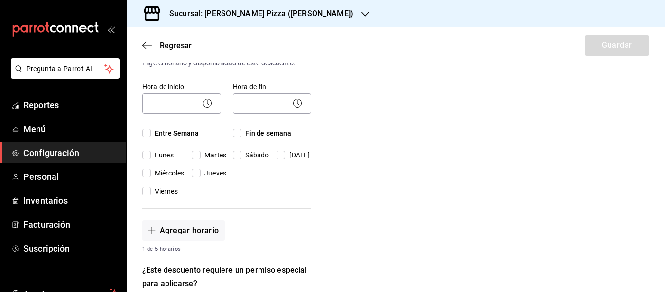
checkbox input "true"
click at [240, 132] on input "Fin de semana" at bounding box center [237, 133] width 9 height 9
checkbox input "true"
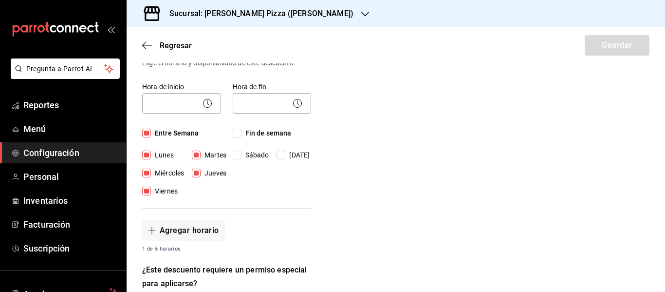
checkbox input "true"
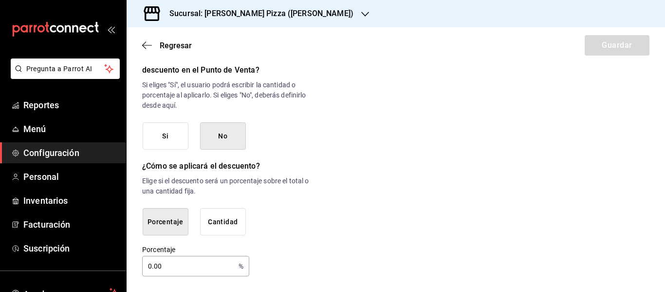
scroll to position [543, 0]
drag, startPoint x: 188, startPoint y: 267, endPoint x: 71, endPoint y: 281, distance: 117.7
click at [71, 281] on div "Pregunta a Parrot AI Reportes Menú Configuración Personal Inventarios Facturaci…" at bounding box center [332, 146] width 665 height 292
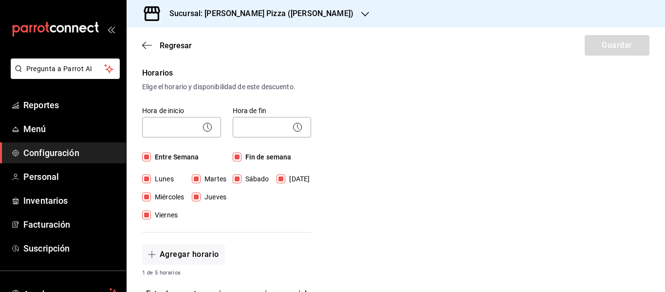
scroll to position [205, 0]
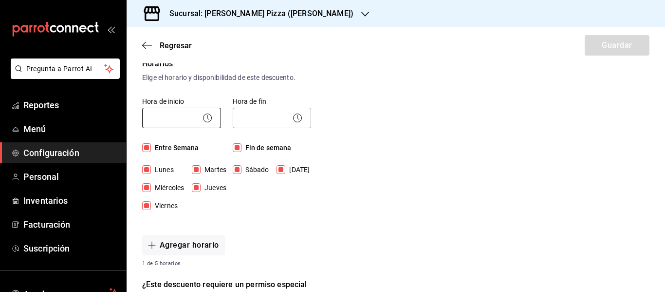
type input "100"
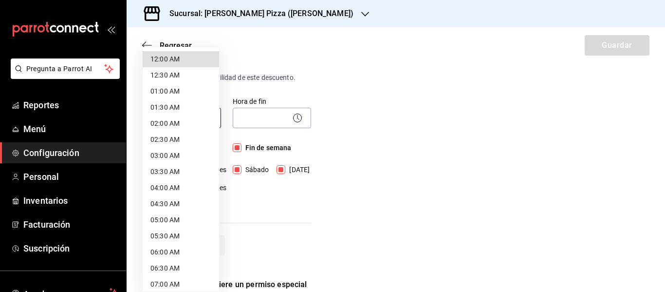
click at [178, 122] on body "Pregunta a Parrot AI Reportes Menú Configuración Personal Inventarios Facturaci…" at bounding box center [332, 146] width 665 height 292
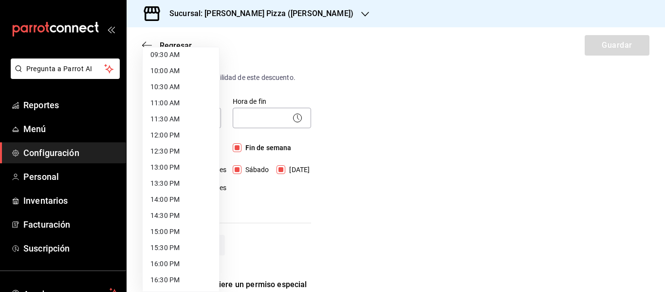
click at [185, 152] on li "12:30 PM" at bounding box center [181, 151] width 76 height 16
type input "12:30"
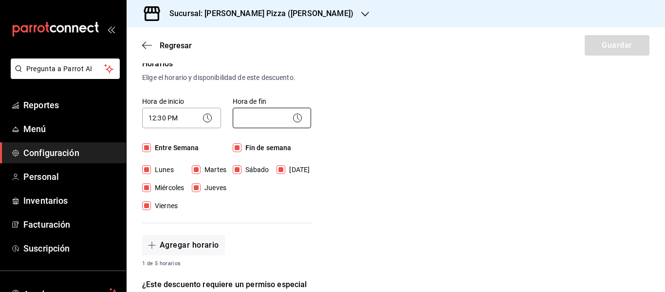
click at [256, 118] on body "Pregunta a Parrot AI Reportes Menú Configuración Personal Inventarios Facturaci…" at bounding box center [332, 146] width 665 height 292
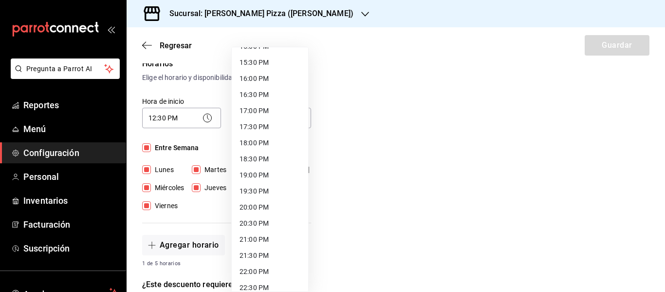
scroll to position [522, 0]
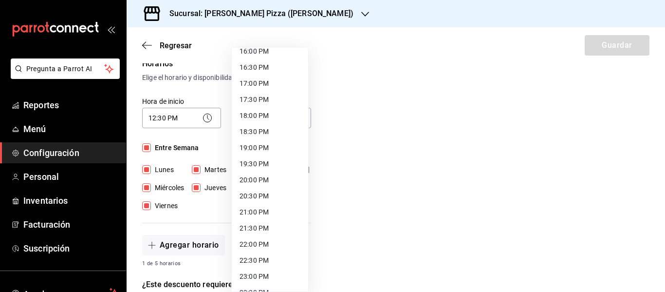
click at [245, 264] on li "22:30 PM" at bounding box center [270, 260] width 76 height 16
type input "22:30"
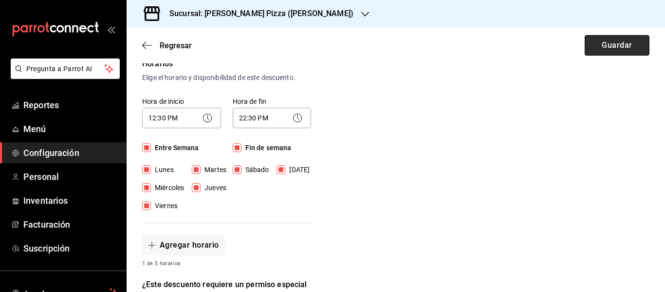
click at [617, 42] on button "Guardar" at bounding box center [617, 45] width 65 height 20
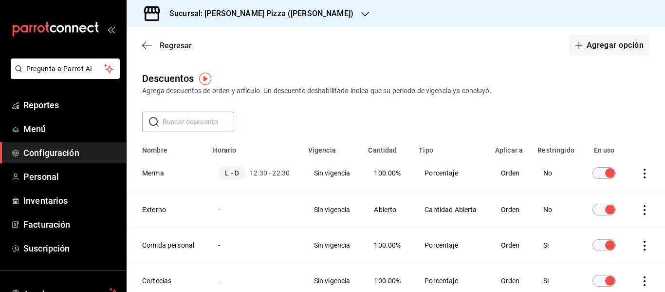
click at [147, 45] on icon "button" at bounding box center [147, 45] width 10 height 0
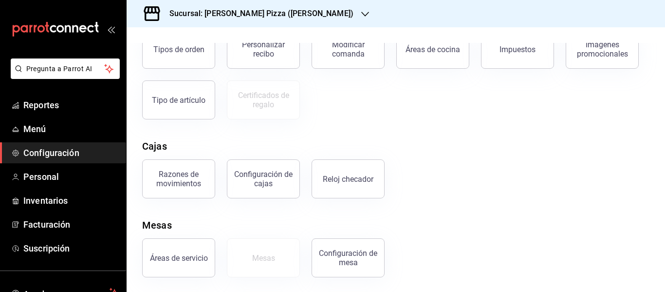
scroll to position [202, 0]
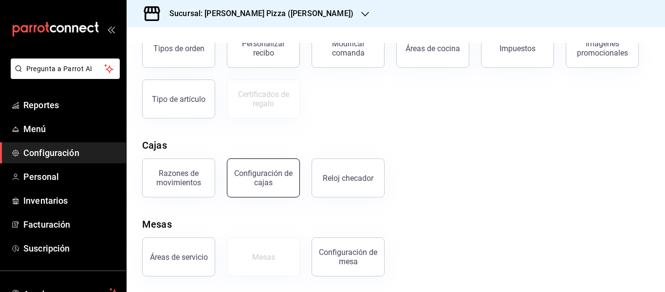
click at [254, 187] on button "Configuración de cajas" at bounding box center [263, 177] width 73 height 39
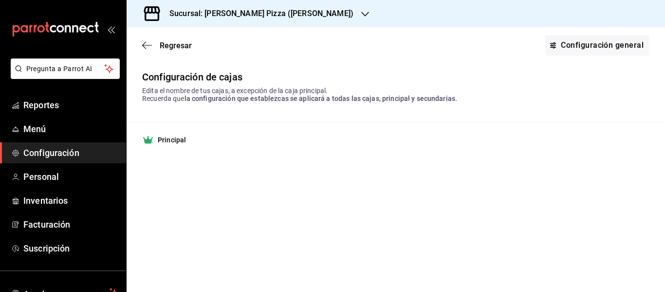
click at [173, 137] on strong "Principal" at bounding box center [172, 140] width 28 height 10
click at [612, 46] on link "Configuración general" at bounding box center [598, 45] width 104 height 20
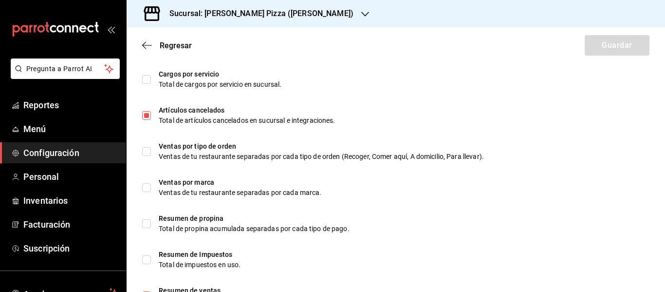
scroll to position [671, 0]
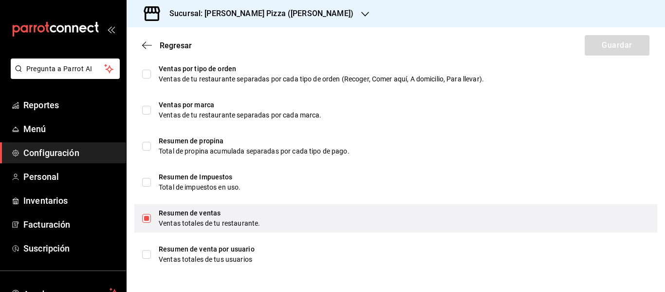
click at [146, 218] on input "checkbox" at bounding box center [146, 218] width 9 height 9
checkbox input "false"
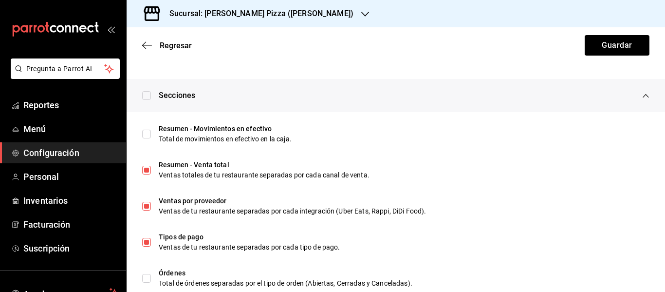
scroll to position [310, 0]
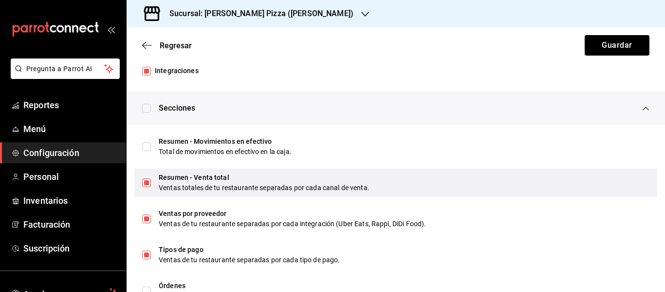
click at [151, 184] on input "checkbox" at bounding box center [146, 182] width 9 height 9
checkbox input "false"
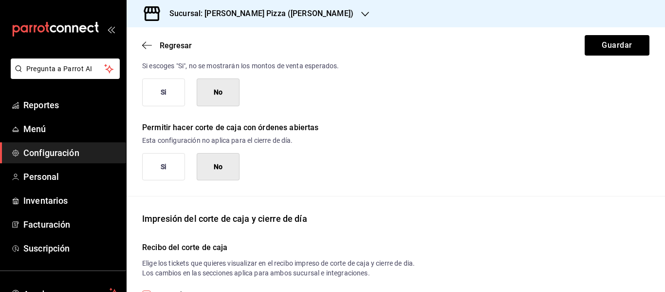
scroll to position [0, 0]
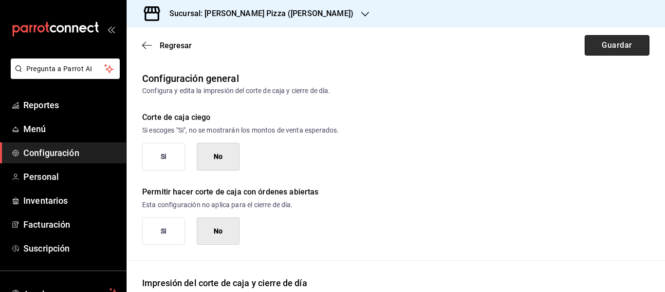
click at [599, 43] on button "Guardar" at bounding box center [617, 45] width 65 height 20
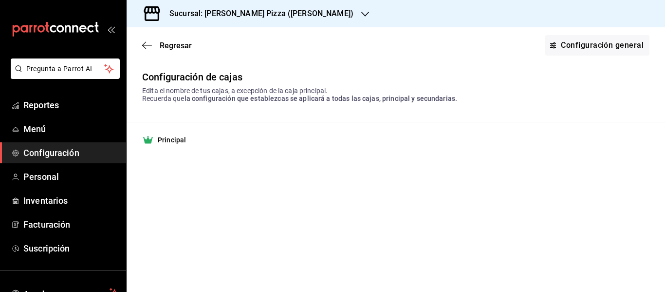
click at [272, 12] on h3 "Sucursal: [PERSON_NAME] Pizza ([PERSON_NAME])" at bounding box center [258, 14] width 192 height 12
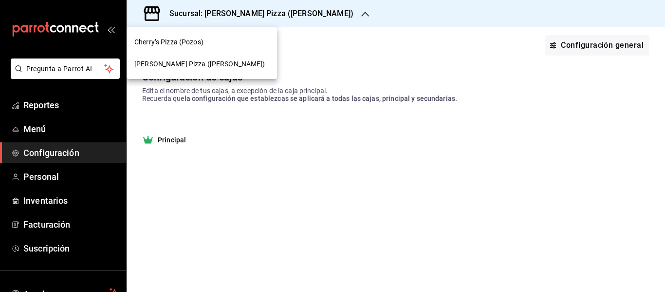
click at [222, 42] on div "Cherry’s Pizza (Pozos)" at bounding box center [201, 42] width 135 height 10
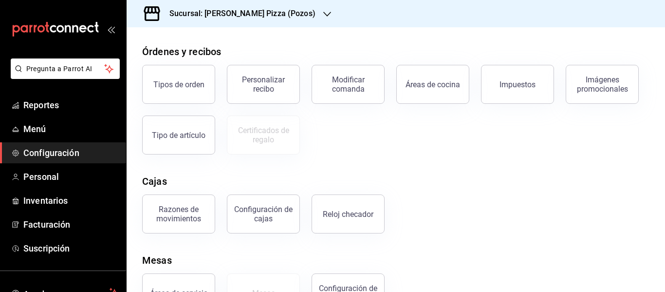
scroll to position [171, 0]
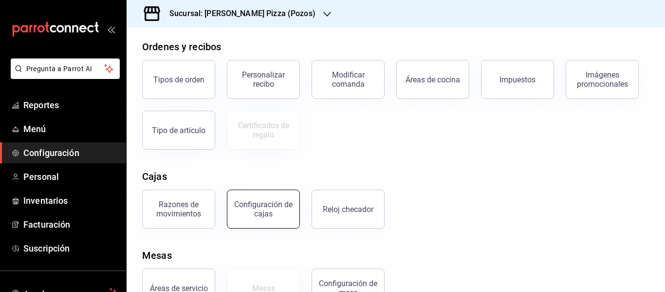
click at [273, 209] on div "Configuración de cajas" at bounding box center [263, 209] width 60 height 19
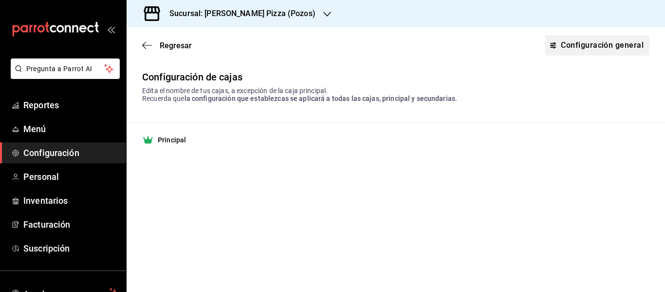
click at [586, 42] on link "Configuración general" at bounding box center [598, 45] width 104 height 20
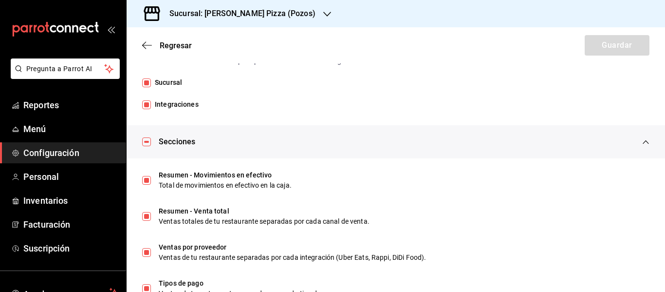
scroll to position [264, 0]
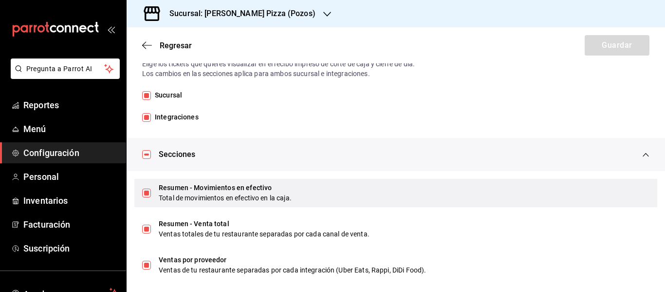
click at [149, 189] on input "checkbox" at bounding box center [146, 193] width 9 height 9
checkbox input "false"
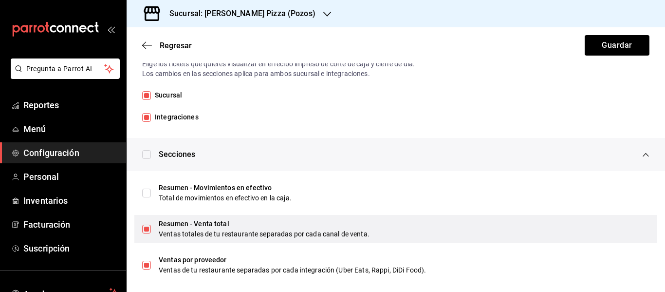
click at [144, 228] on input "checkbox" at bounding box center [146, 229] width 9 height 9
checkbox input "false"
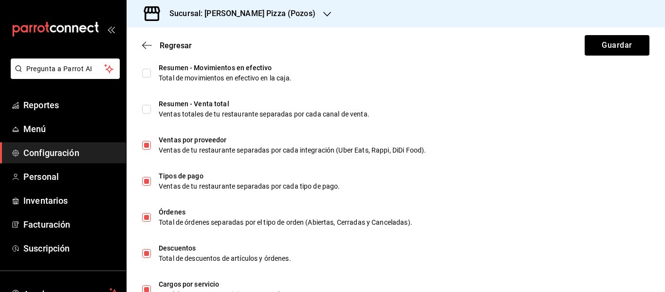
scroll to position [395, 0]
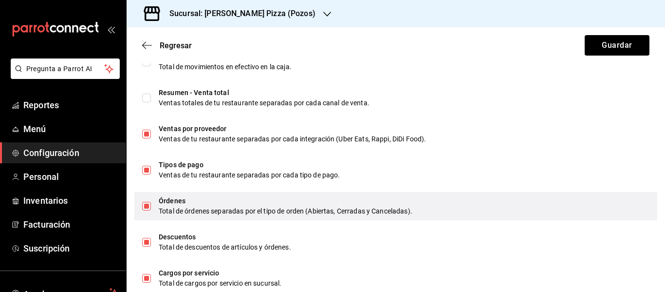
click at [150, 209] on input "checkbox" at bounding box center [146, 206] width 9 height 9
checkbox input "false"
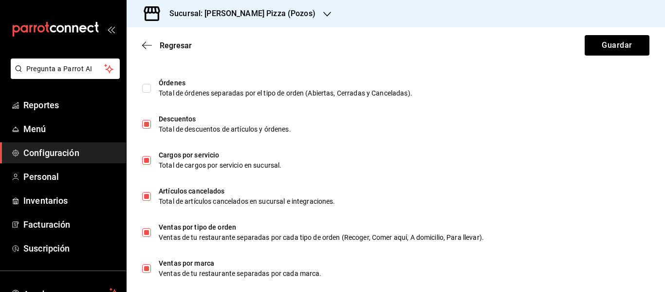
scroll to position [542, 0]
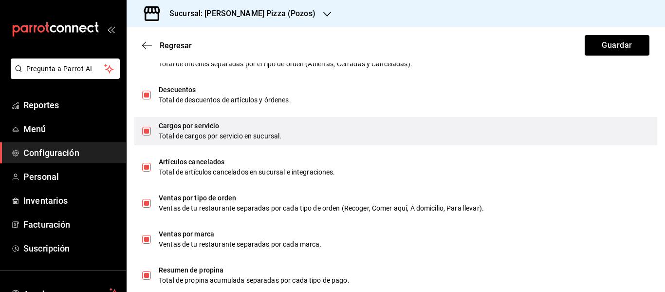
click at [144, 134] on input "checkbox" at bounding box center [146, 131] width 9 height 9
checkbox input "false"
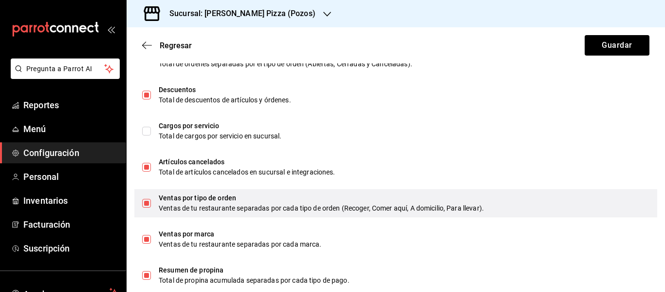
click at [145, 200] on input "checkbox" at bounding box center [146, 203] width 9 height 9
checkbox input "false"
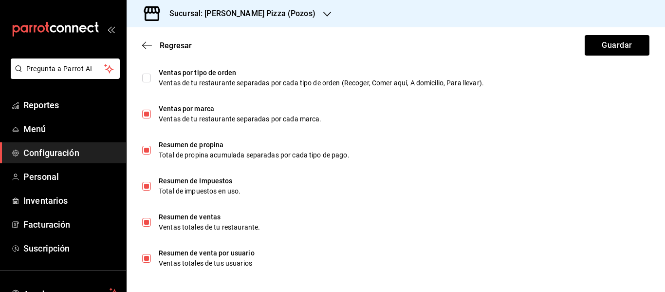
scroll to position [671, 0]
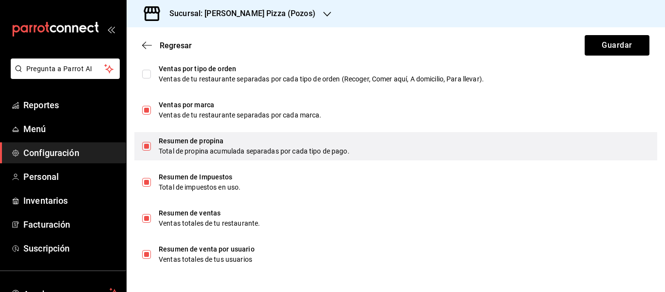
click at [150, 148] on input "checkbox" at bounding box center [146, 146] width 9 height 9
checkbox input "false"
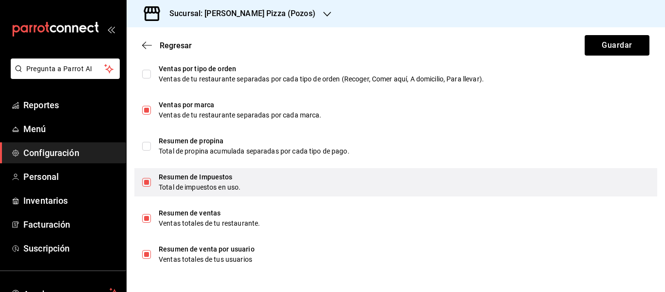
click at [148, 183] on input "checkbox" at bounding box center [146, 182] width 9 height 9
checkbox input "false"
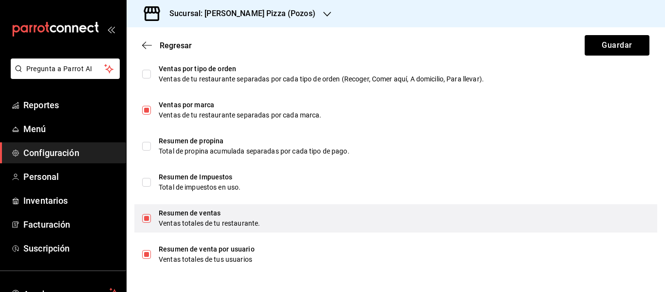
click at [146, 220] on input "checkbox" at bounding box center [146, 218] width 9 height 9
checkbox input "false"
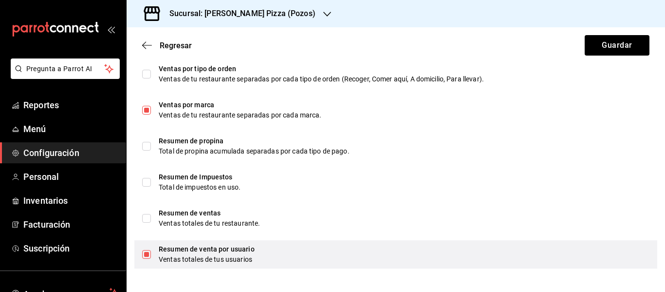
click at [145, 256] on input "checkbox" at bounding box center [146, 254] width 9 height 9
checkbox input "false"
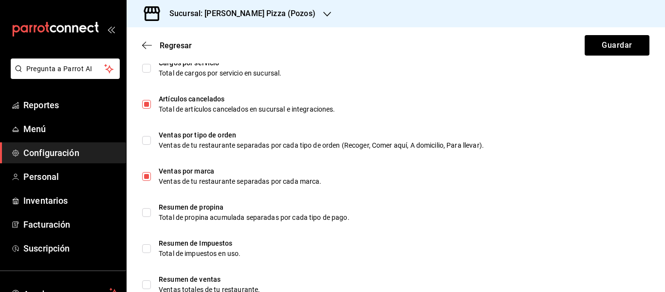
scroll to position [607, 0]
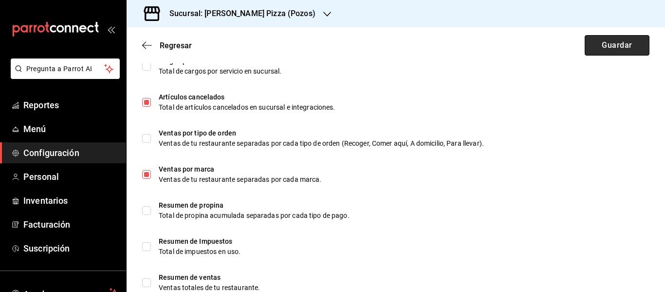
click at [601, 52] on button "Guardar" at bounding box center [617, 45] width 65 height 20
